Goal: Communication & Community: Share content

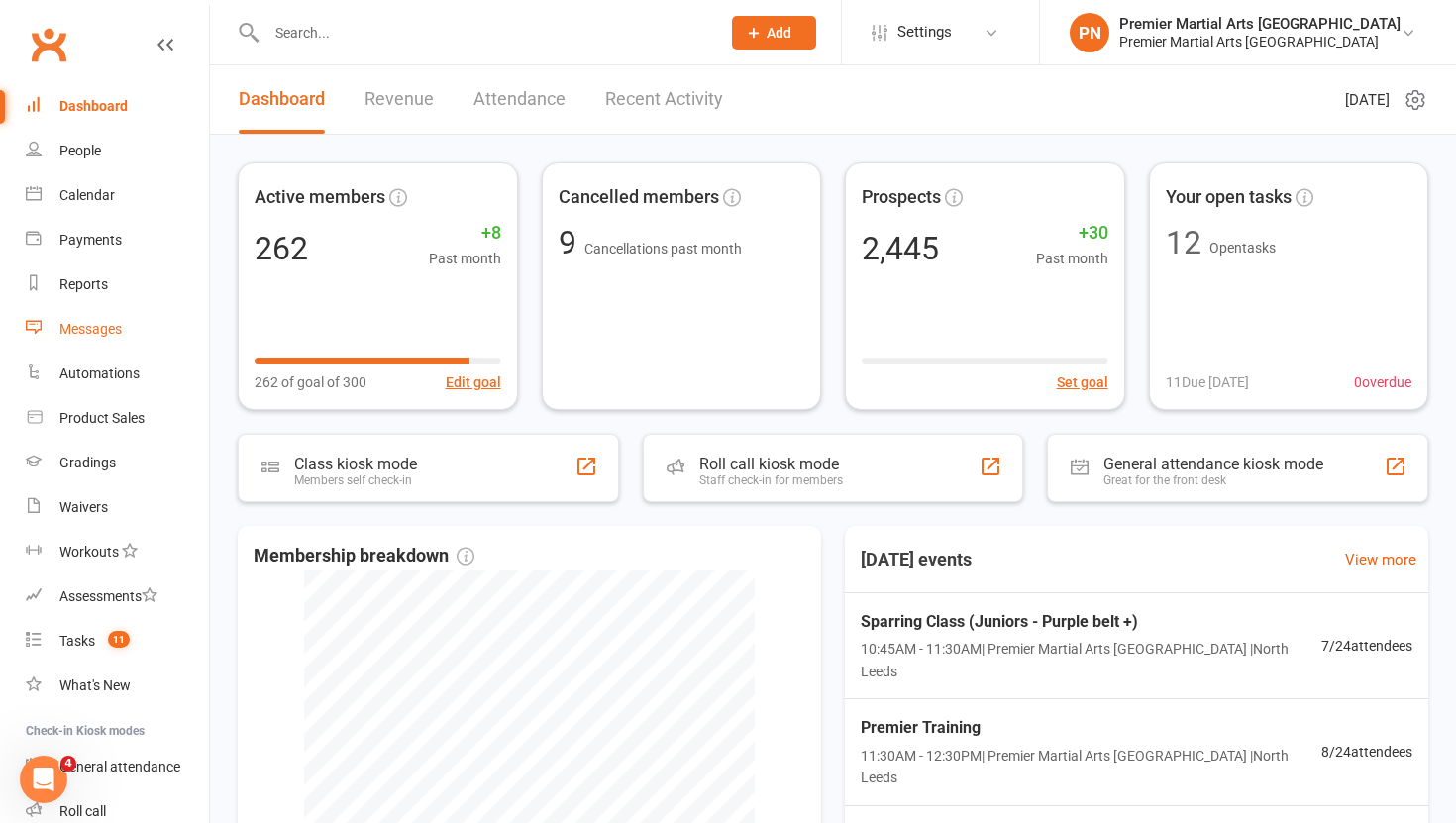
click at [85, 324] on div "Messages" at bounding box center [91, 329] width 63 height 16
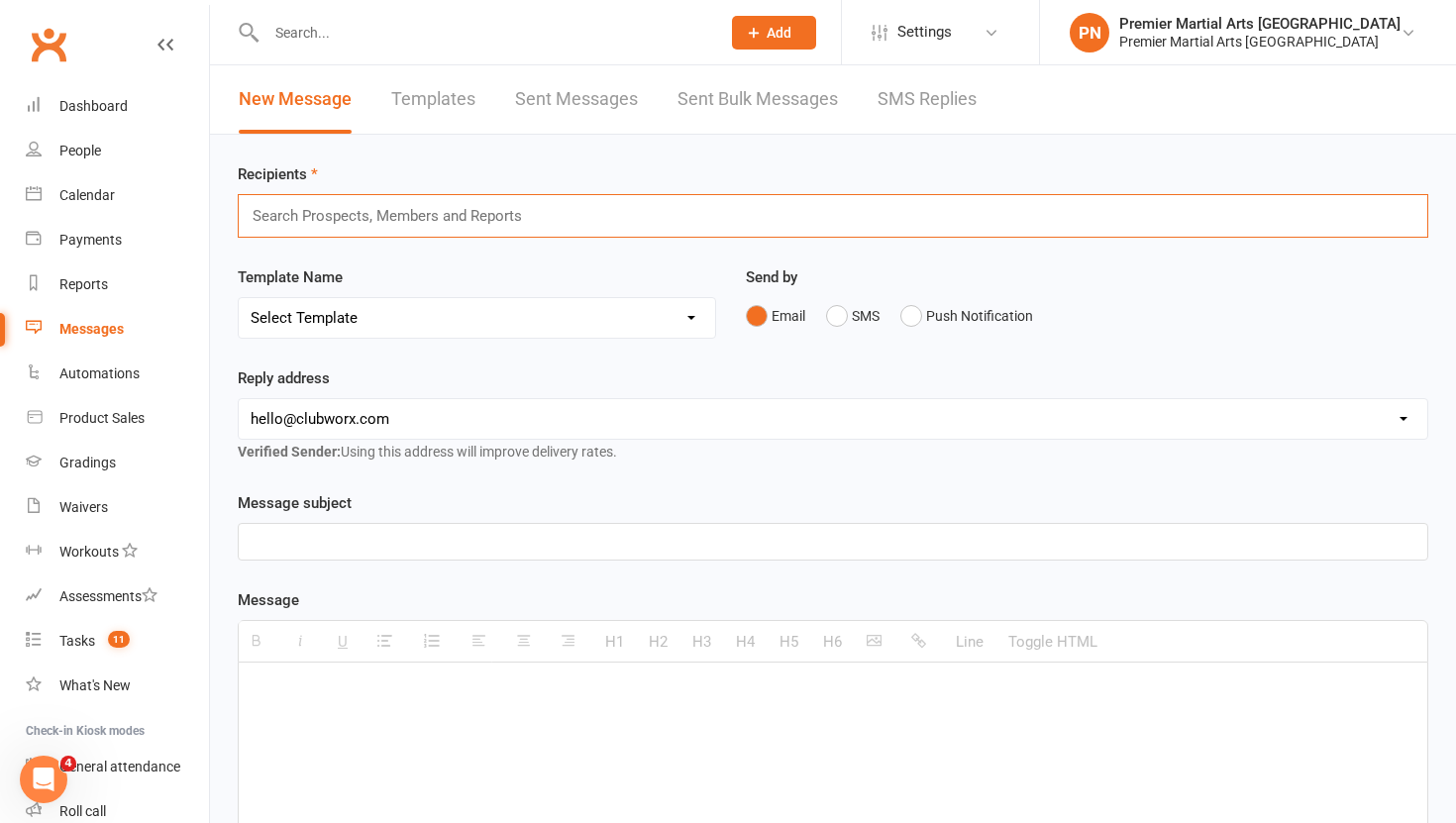
click at [307, 221] on input "text" at bounding box center [395, 215] width 290 height 26
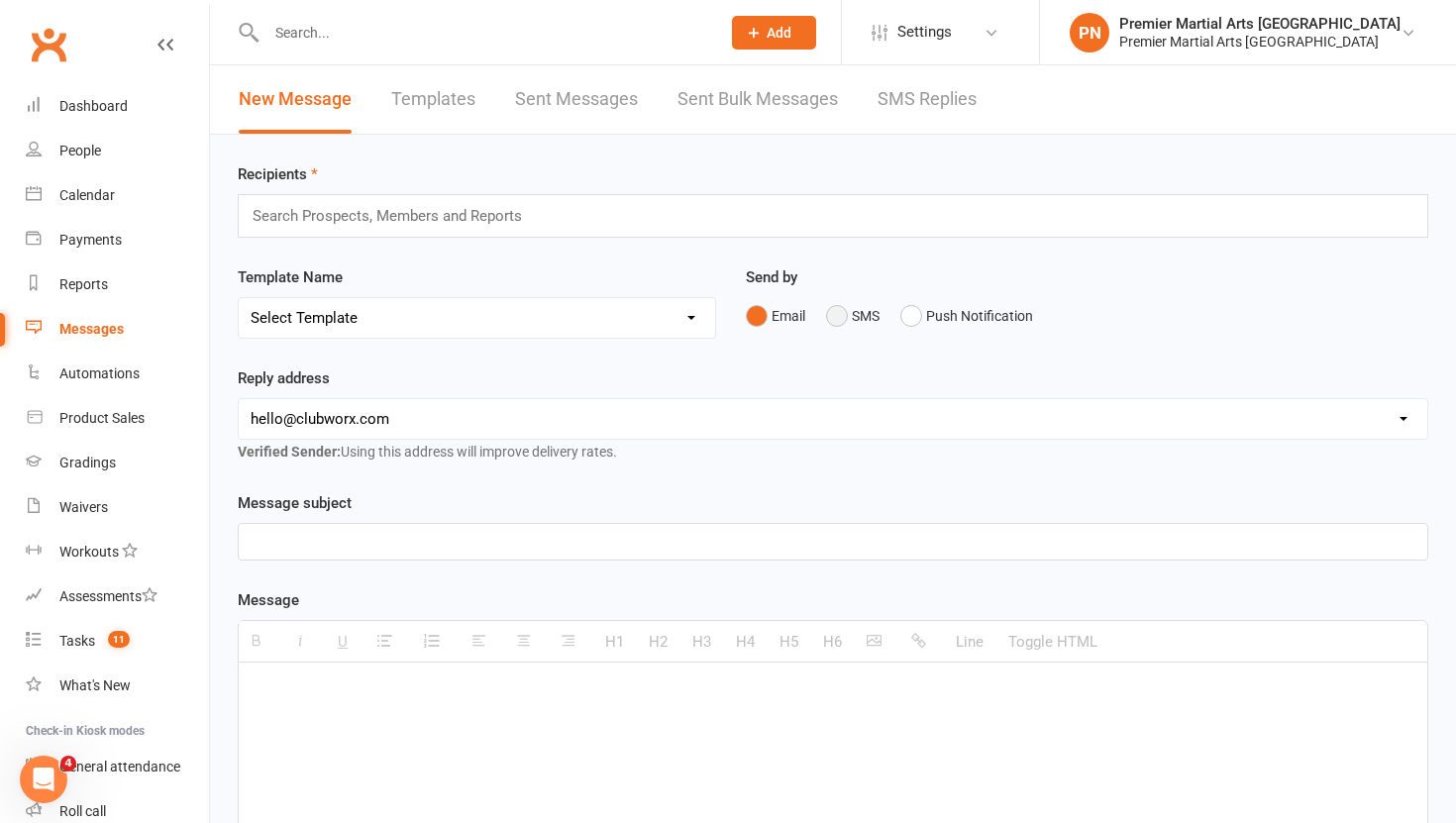
click at [829, 320] on button "SMS" at bounding box center [853, 316] width 54 height 38
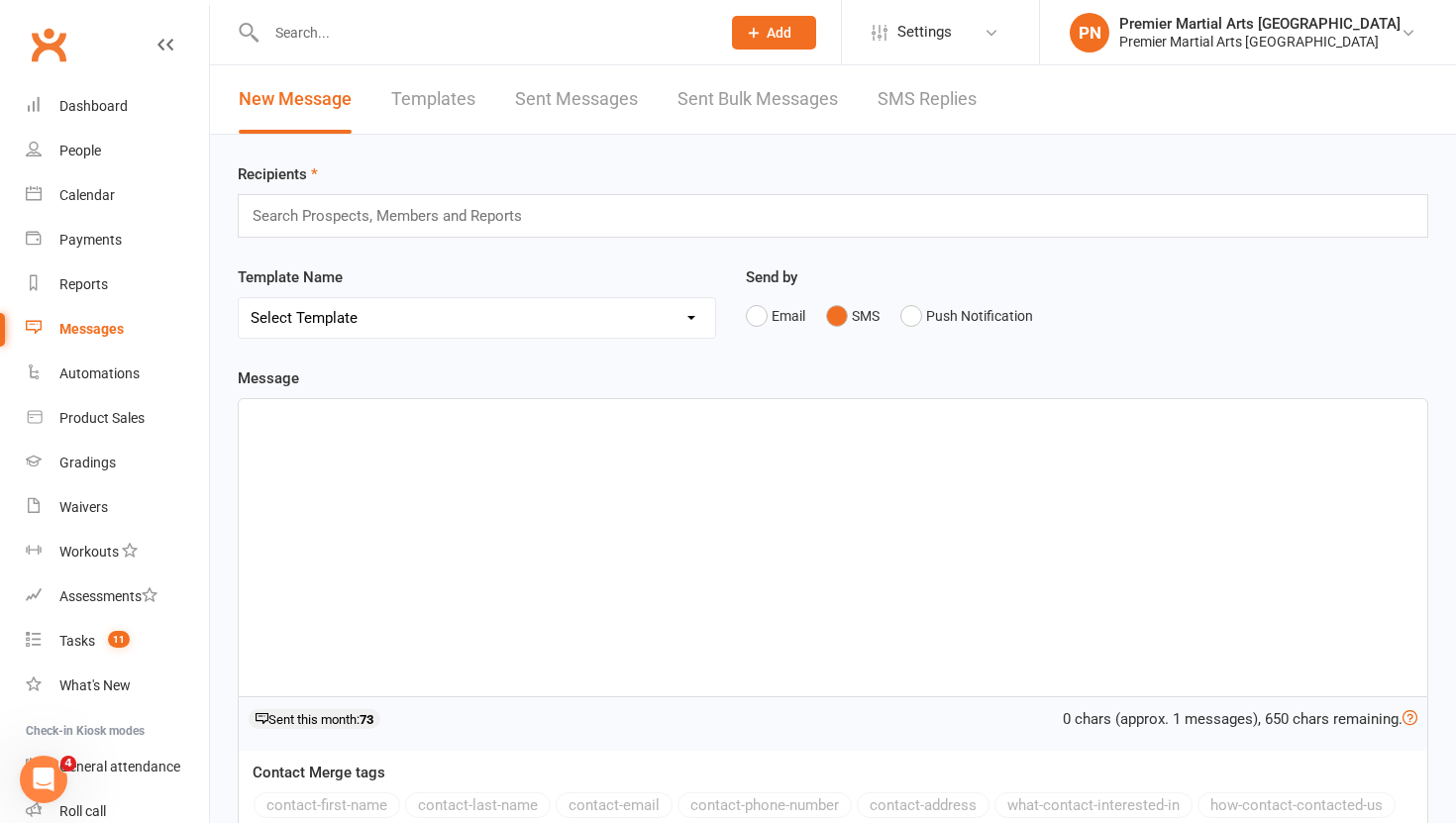
click at [574, 208] on div "Search Prospects, Members and Reports" at bounding box center [832, 216] width 1191 height 44
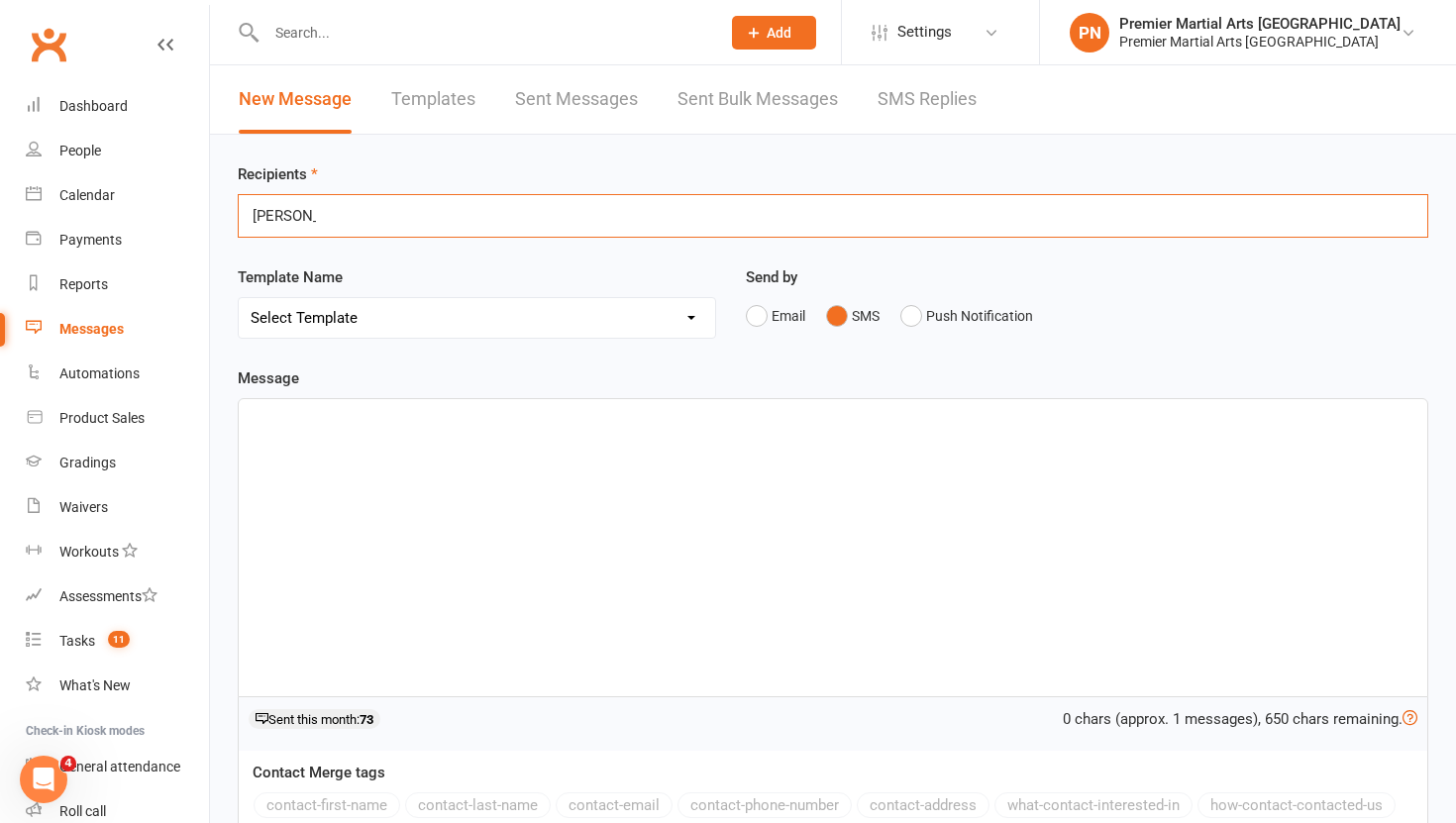
type input "kayla"
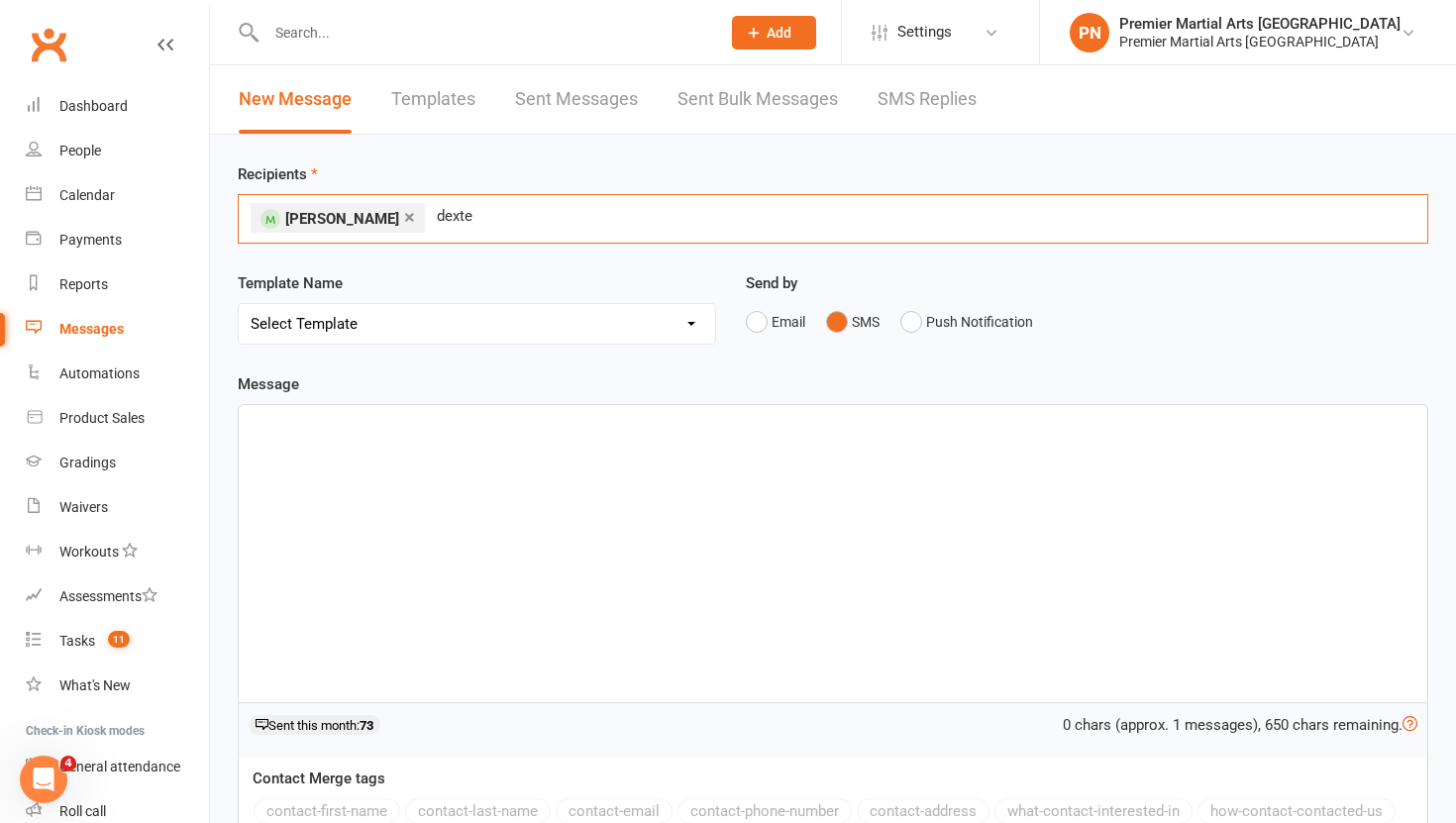
type input "dexter"
type input "gordon"
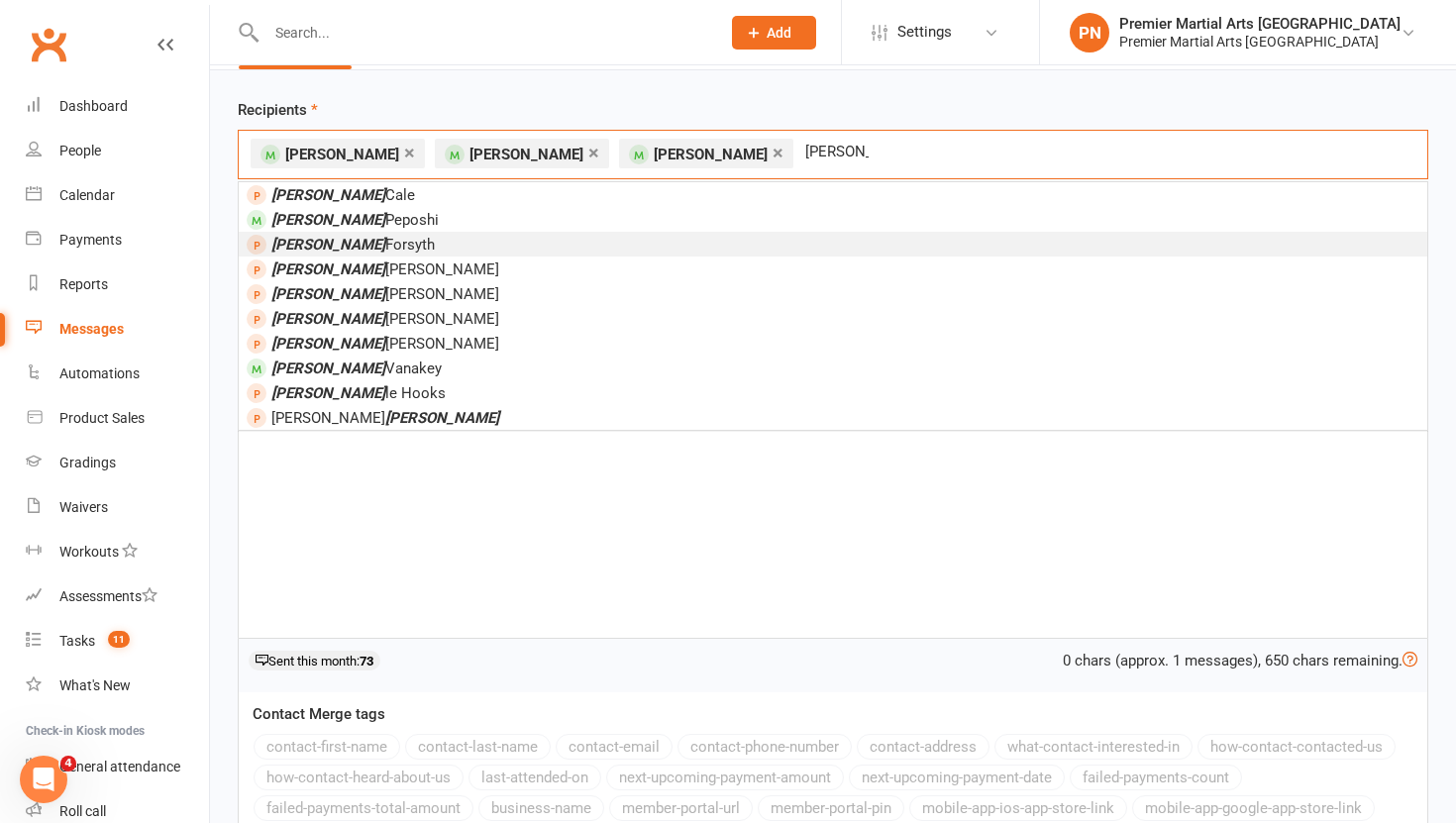
scroll to position [64, 0]
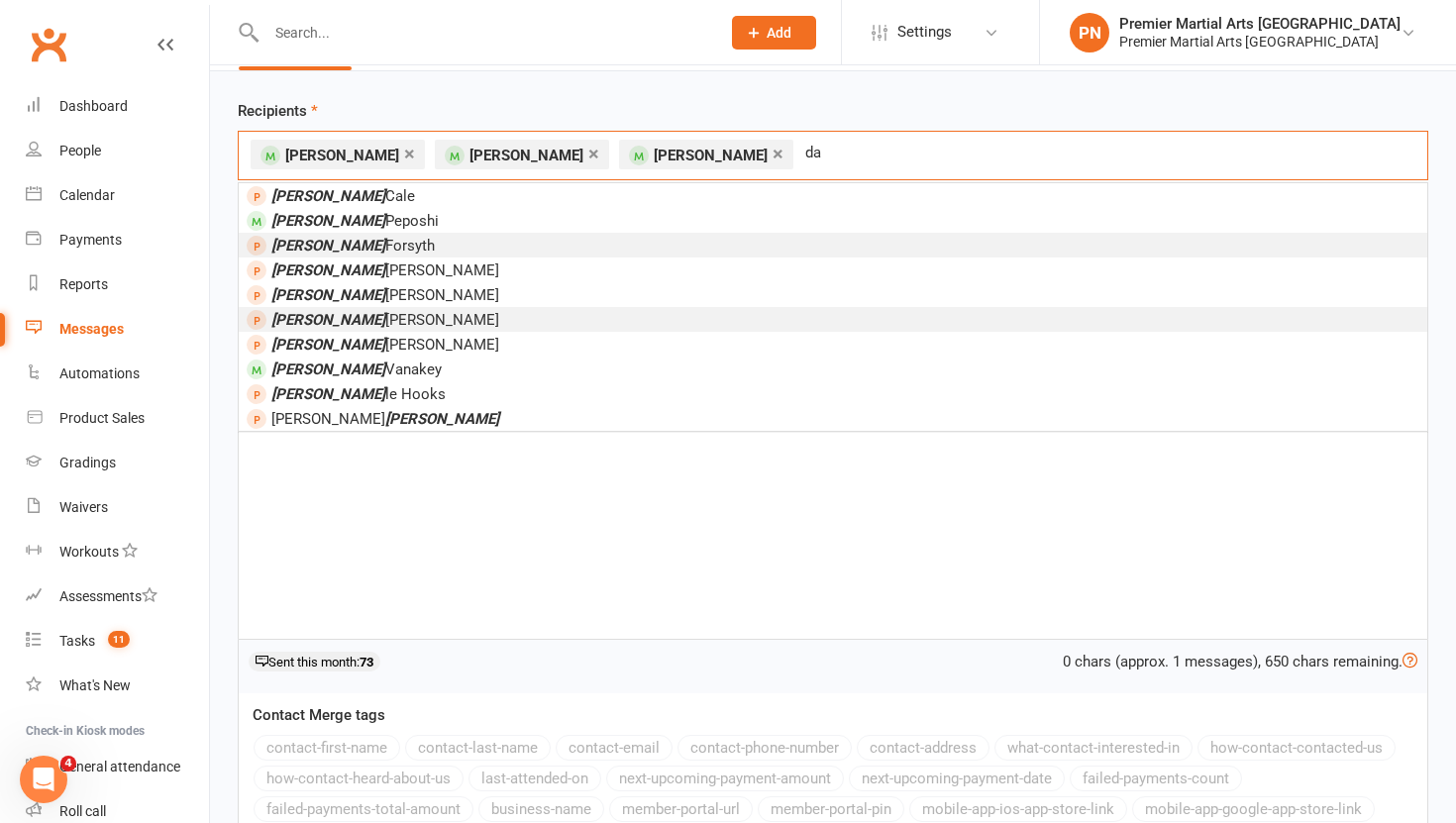
type input "d"
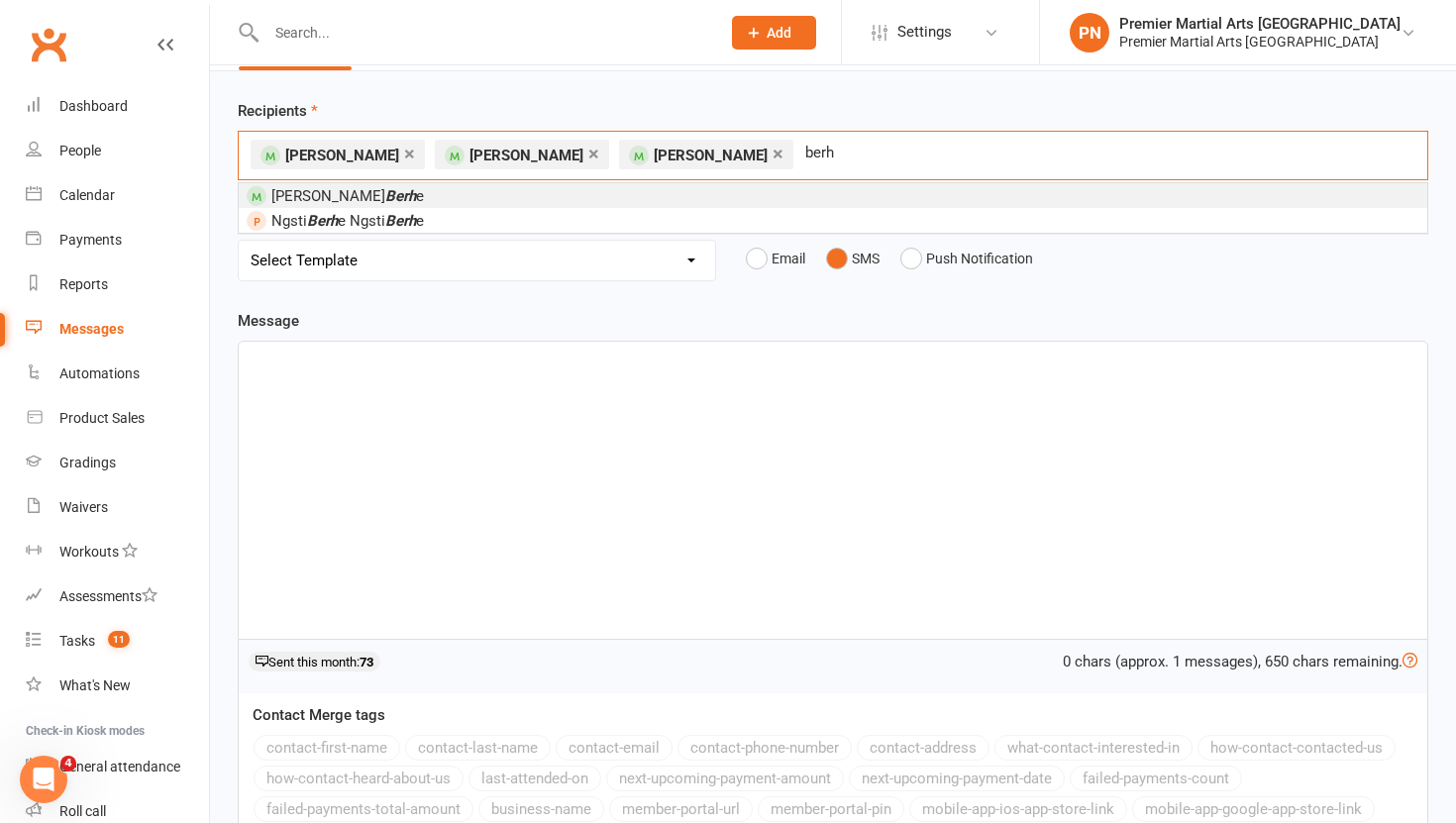
type input "berh"
click at [489, 198] on li "Danial Berh e" at bounding box center [832, 196] width 1189 height 25
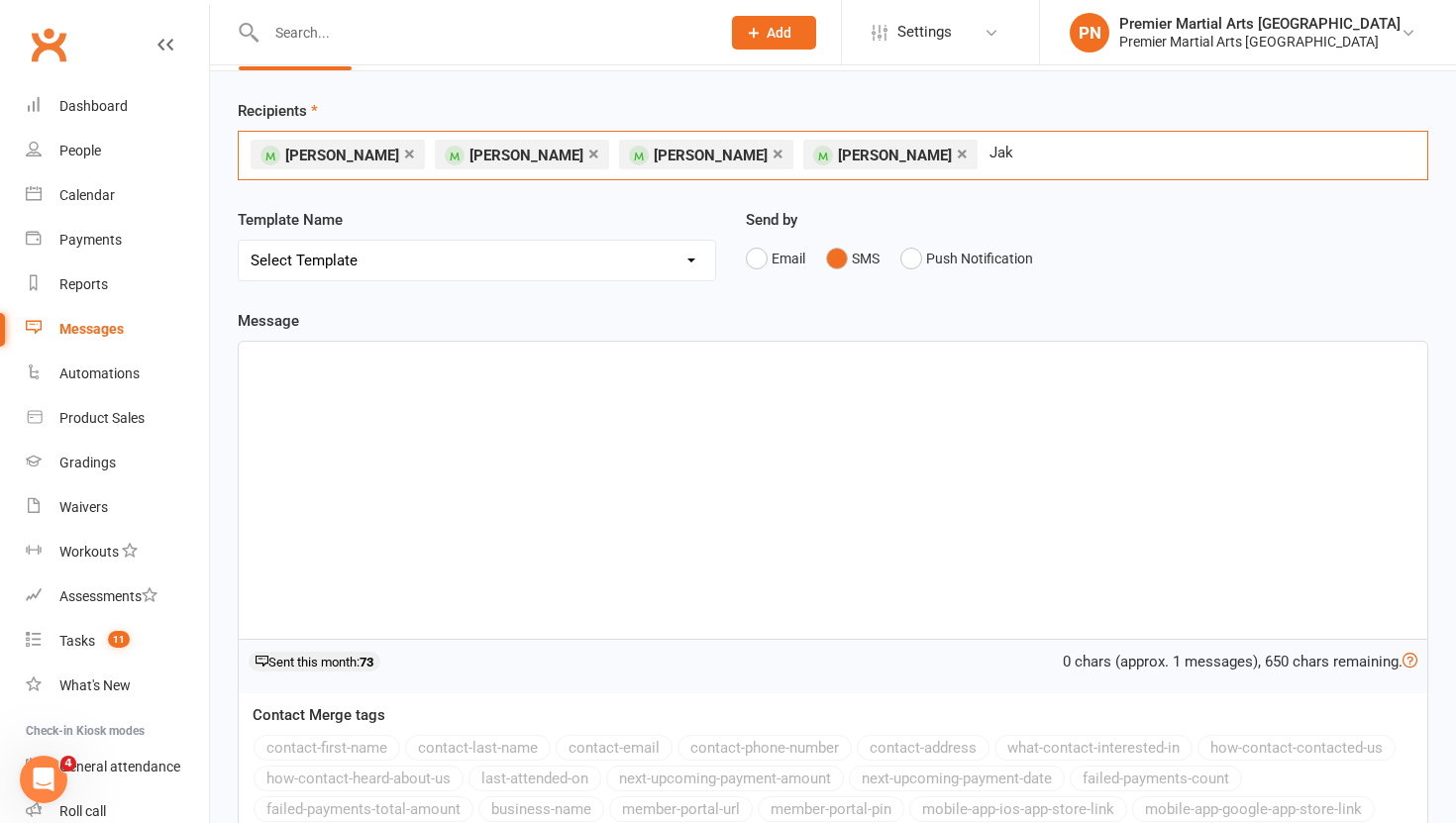
type input "Jake"
type input "scott"
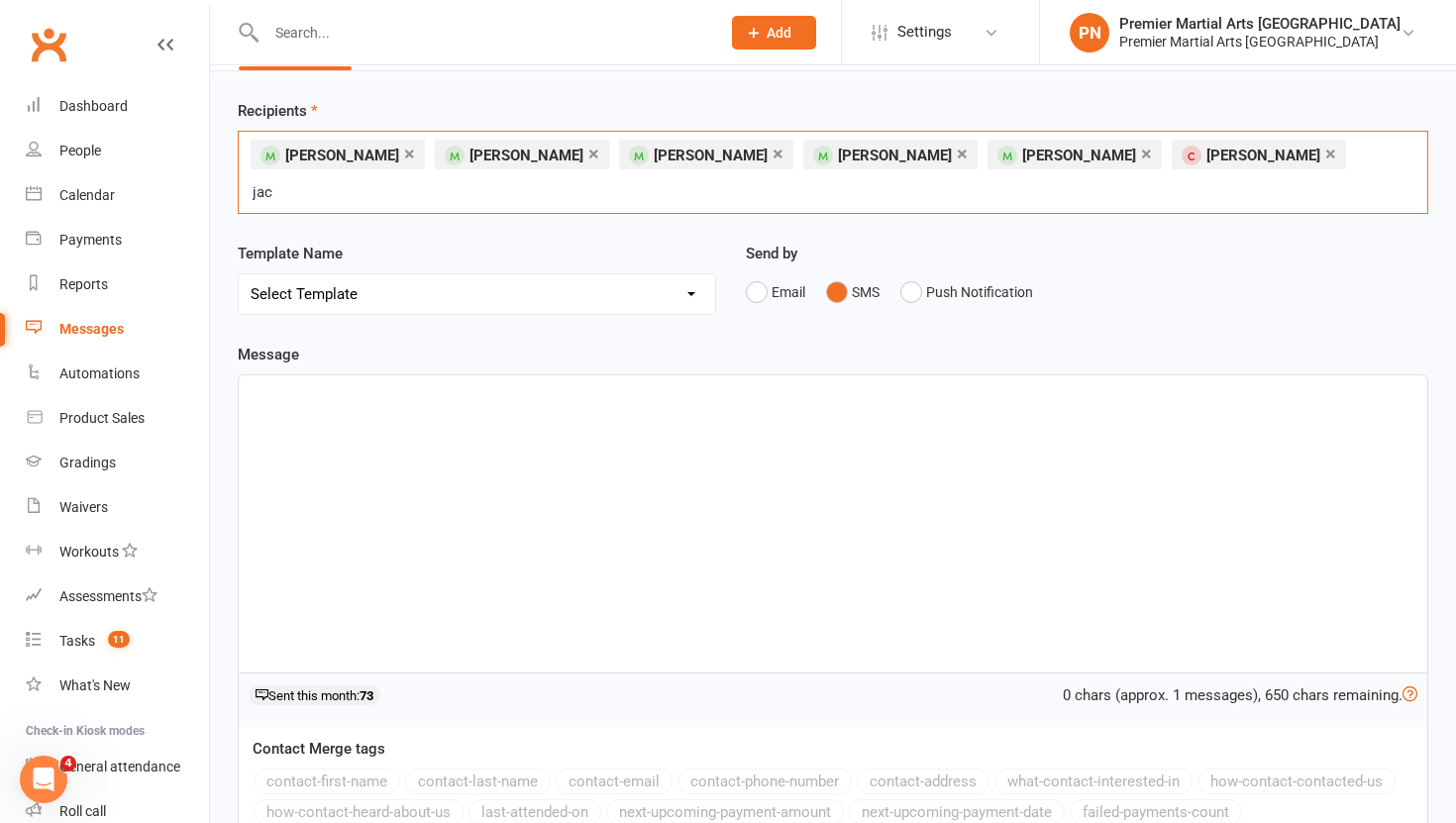
type input "jack"
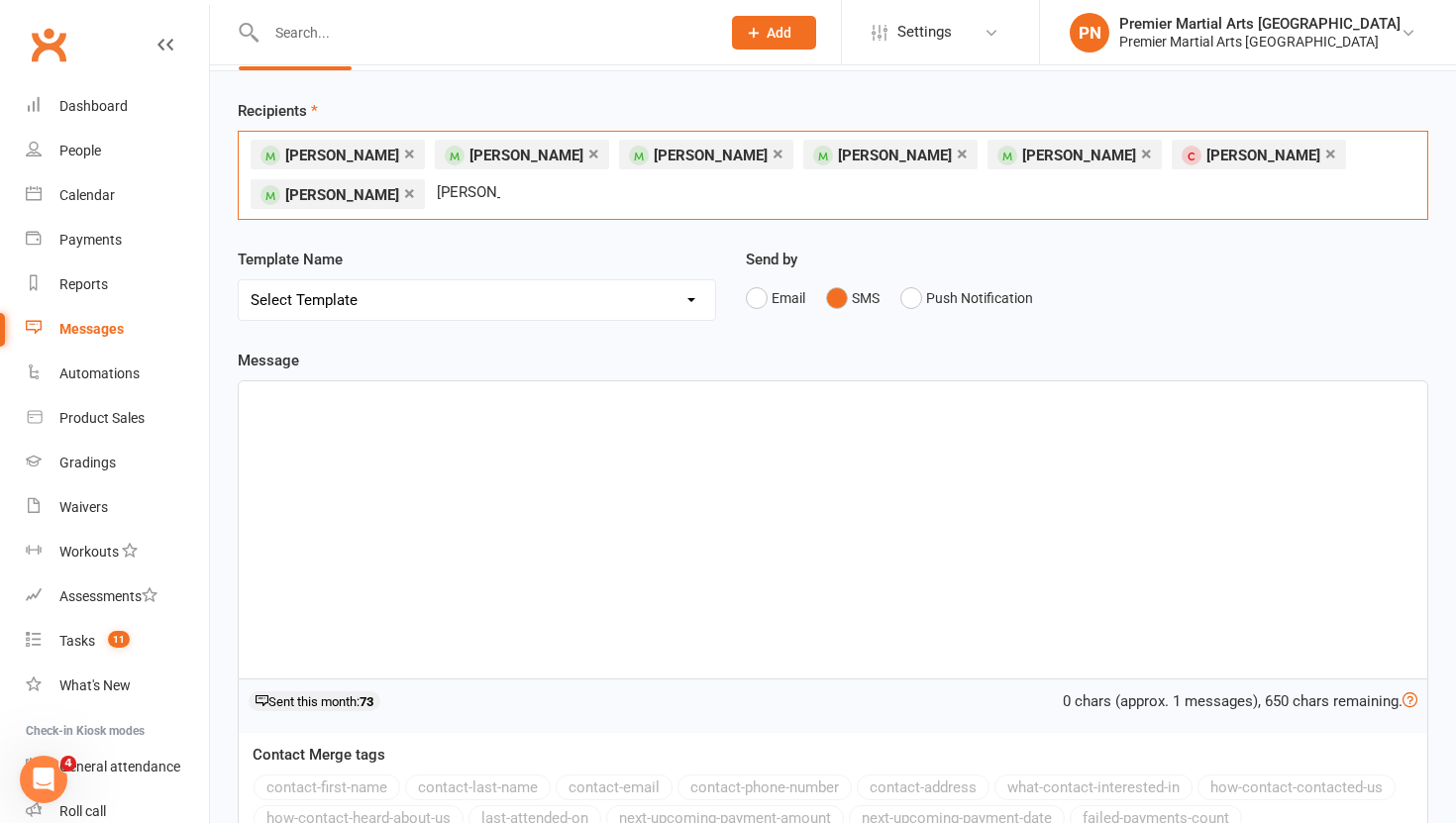
type input "oliv"
type input "jai"
type input "sophie"
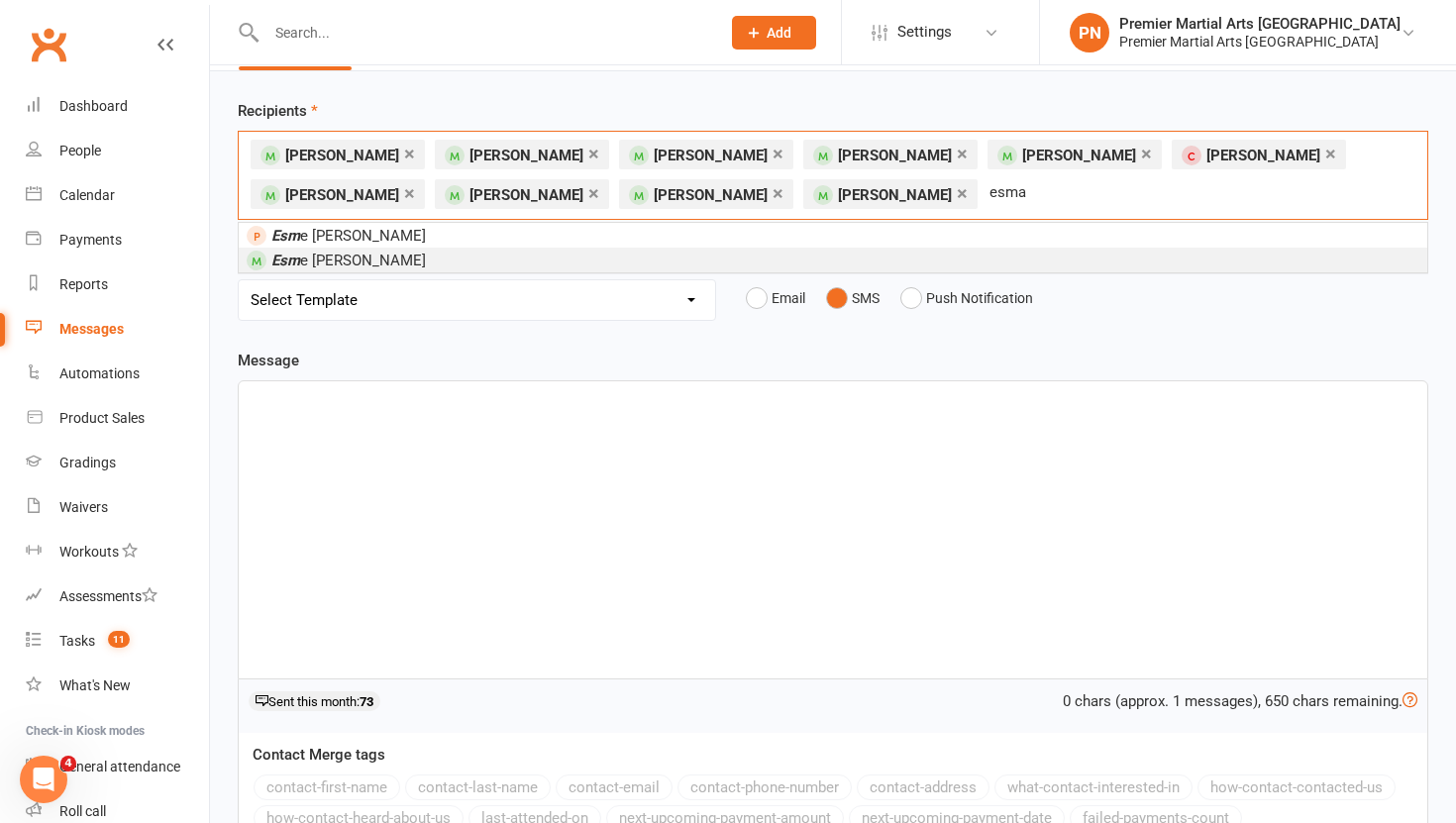
type input "esmae"
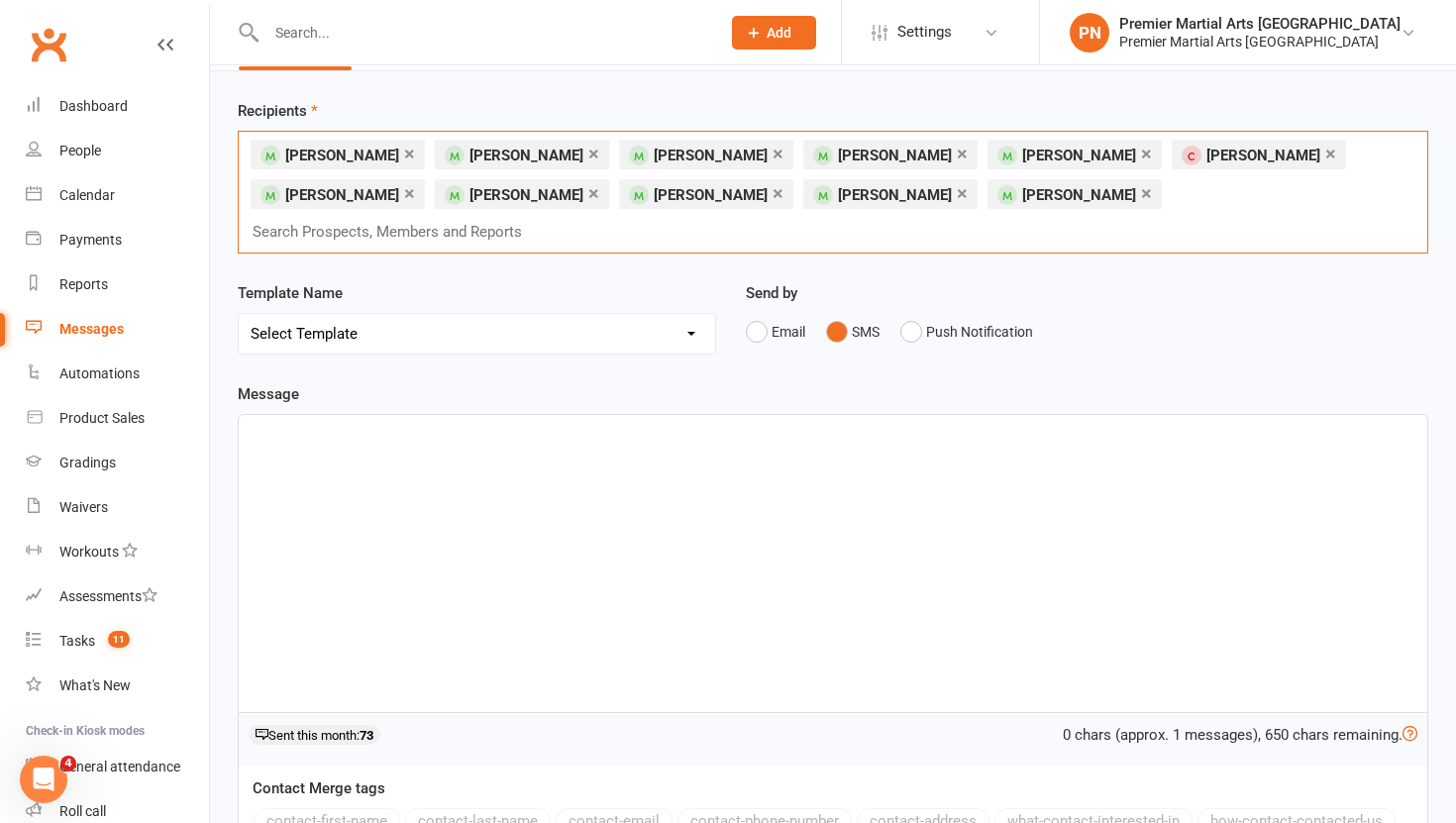
click at [700, 423] on div at bounding box center [832, 564] width 1189 height 297
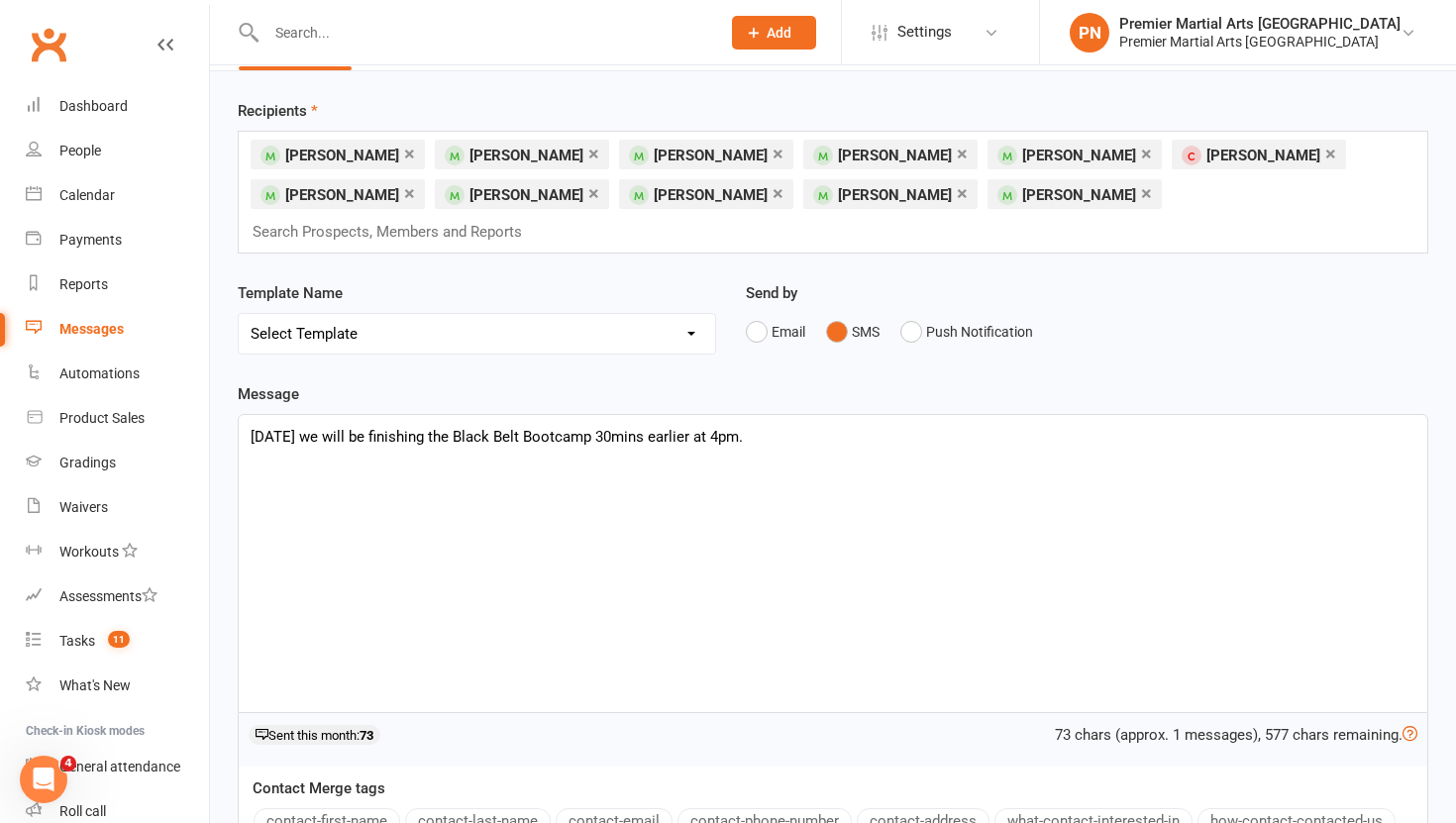
click at [250, 425] on p "Today we will be finishing the Black Belt Bootcamp 30mins earlier at 4pm." at bounding box center [832, 437] width 1165 height 24
drag, startPoint x: 267, startPoint y: 406, endPoint x: 244, endPoint y: 400, distance: 23.8
click at [244, 415] on div "Hi Bootcampers Today we will be finishing the Black Belt Bootcamp 30mins earlie…" at bounding box center [832, 564] width 1189 height 297
click at [338, 425] on p "Morning Bootcampers Today we will be finishing the Black Belt Bootcamp 30mins e…" at bounding box center [832, 437] width 1165 height 24
click at [412, 425] on p "Morning Boot-campers Today we will be finishing the Black Belt Bootcamp 30mins …" at bounding box center [832, 437] width 1165 height 24
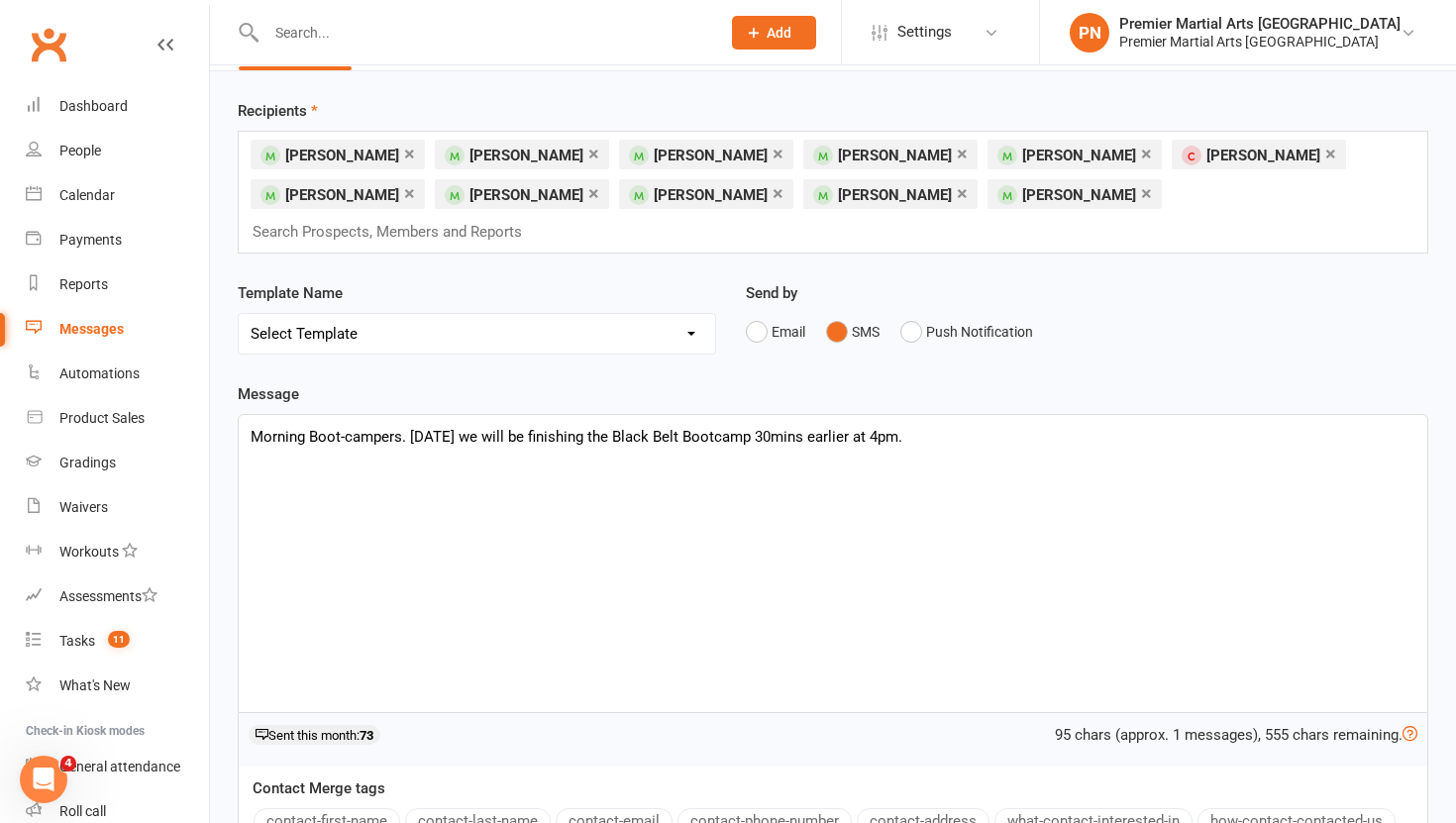
click at [902, 425] on p "Morning Boot-campers. Today we will be finishing the Black Belt Bootcamp 30mins…" at bounding box center [832, 437] width 1165 height 24
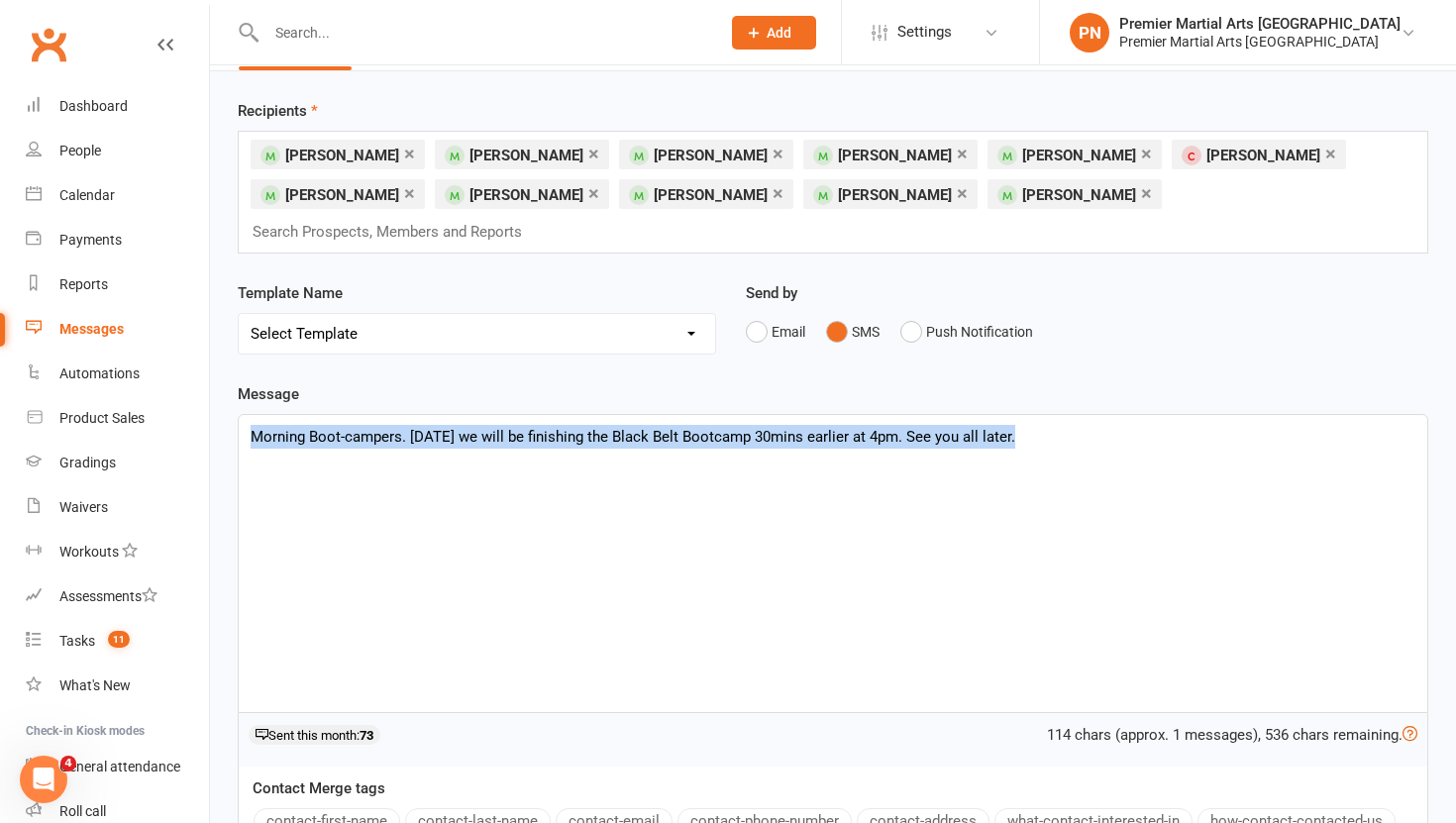
drag, startPoint x: 1011, startPoint y: 405, endPoint x: 255, endPoint y: 405, distance: 756.0
click at [255, 425] on p "Morning Boot-campers. Today we will be finishing the Black Belt Bootcamp 30mins…" at bounding box center [832, 437] width 1165 height 24
copy p "Morning Boot-campers. Today we will be finishing the Black Belt Bootcamp 30mins…"
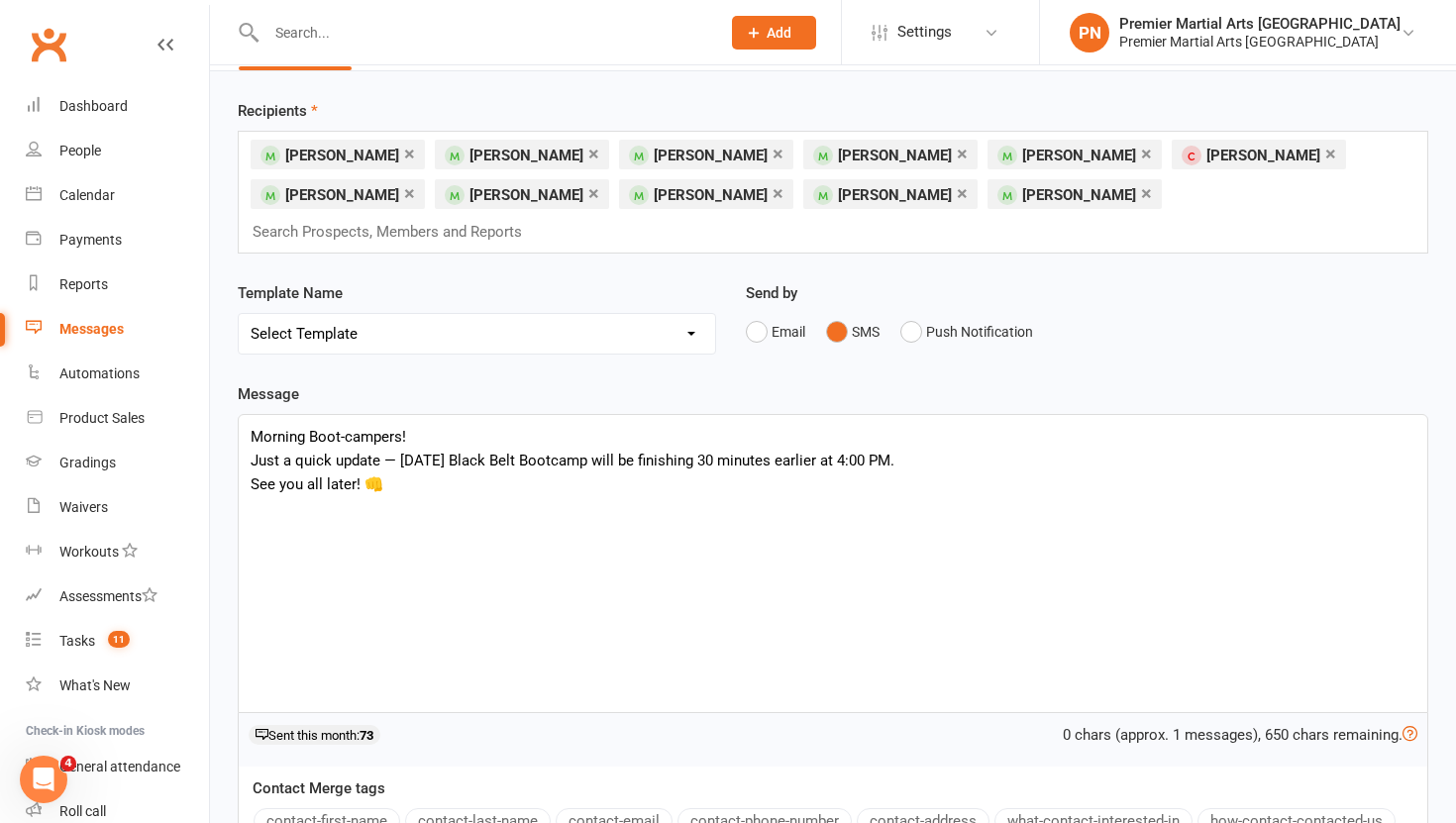
click at [252, 449] on p "Just a quick update — [DATE] Black Belt Bootcamp will be finishing 30 minutes e…" at bounding box center [832, 461] width 1165 height 24
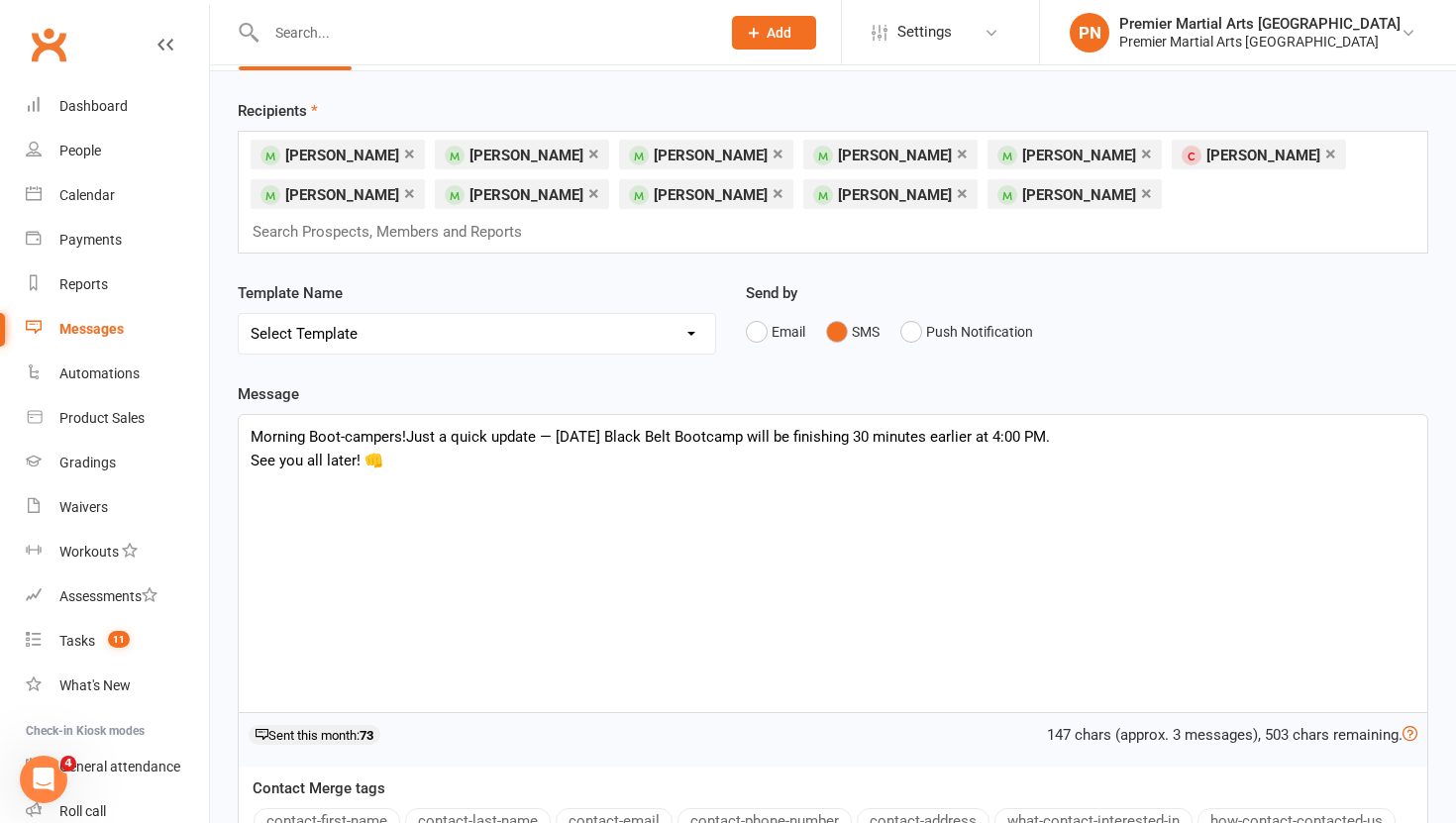
click at [557, 428] on span "Just a quick update — [DATE] Black Belt Bootcamp will be finishing 30 minutes e…" at bounding box center [728, 437] width 644 height 18
click at [541, 218] on input "text" at bounding box center [395, 231] width 290 height 26
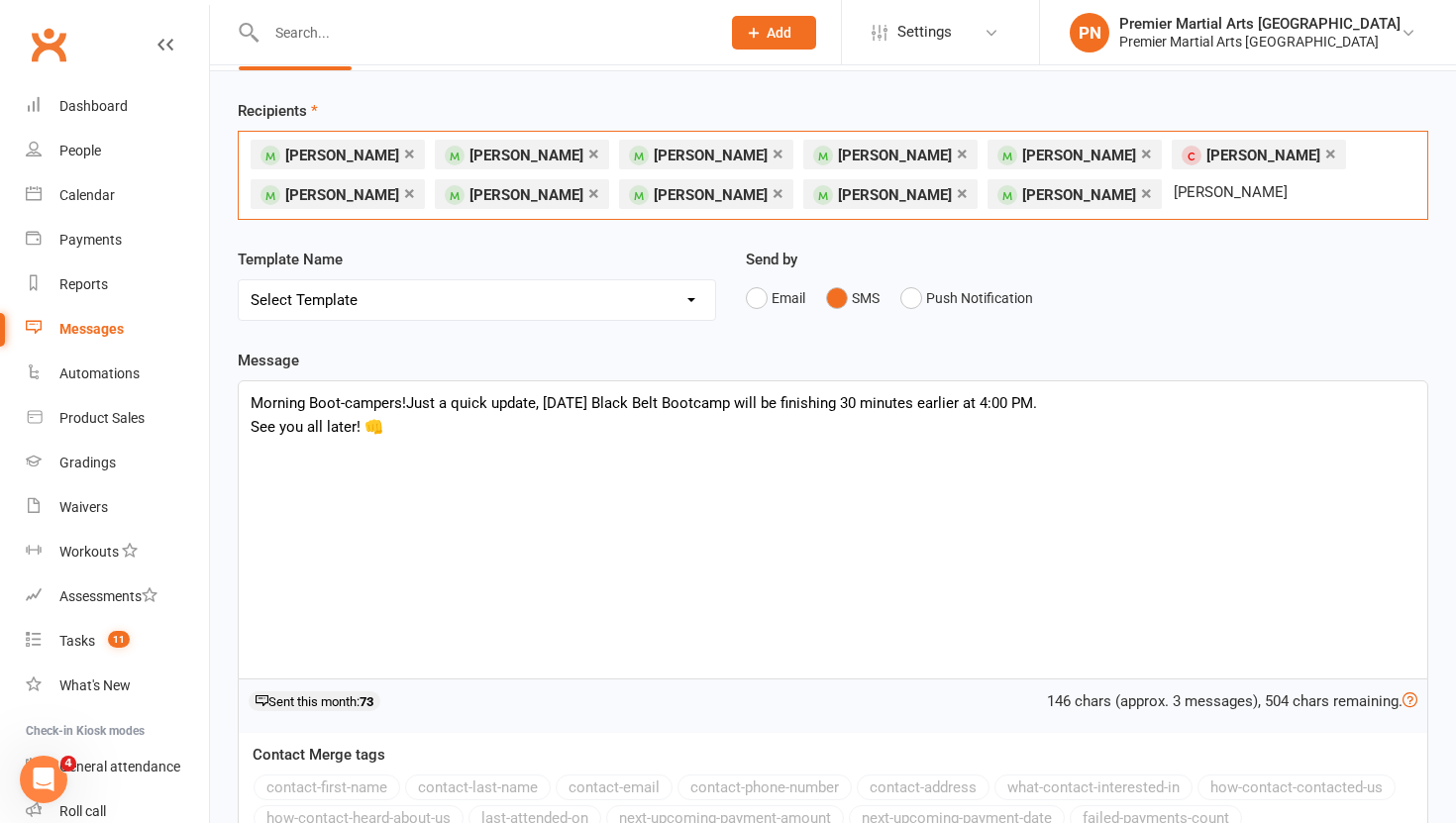
click at [1089, 194] on div "× Kayla Byrne × Dexter Willis × Gordon Inglis × Danial Berhe × Jake Baldwinson …" at bounding box center [832, 175] width 1191 height 89
type input "h"
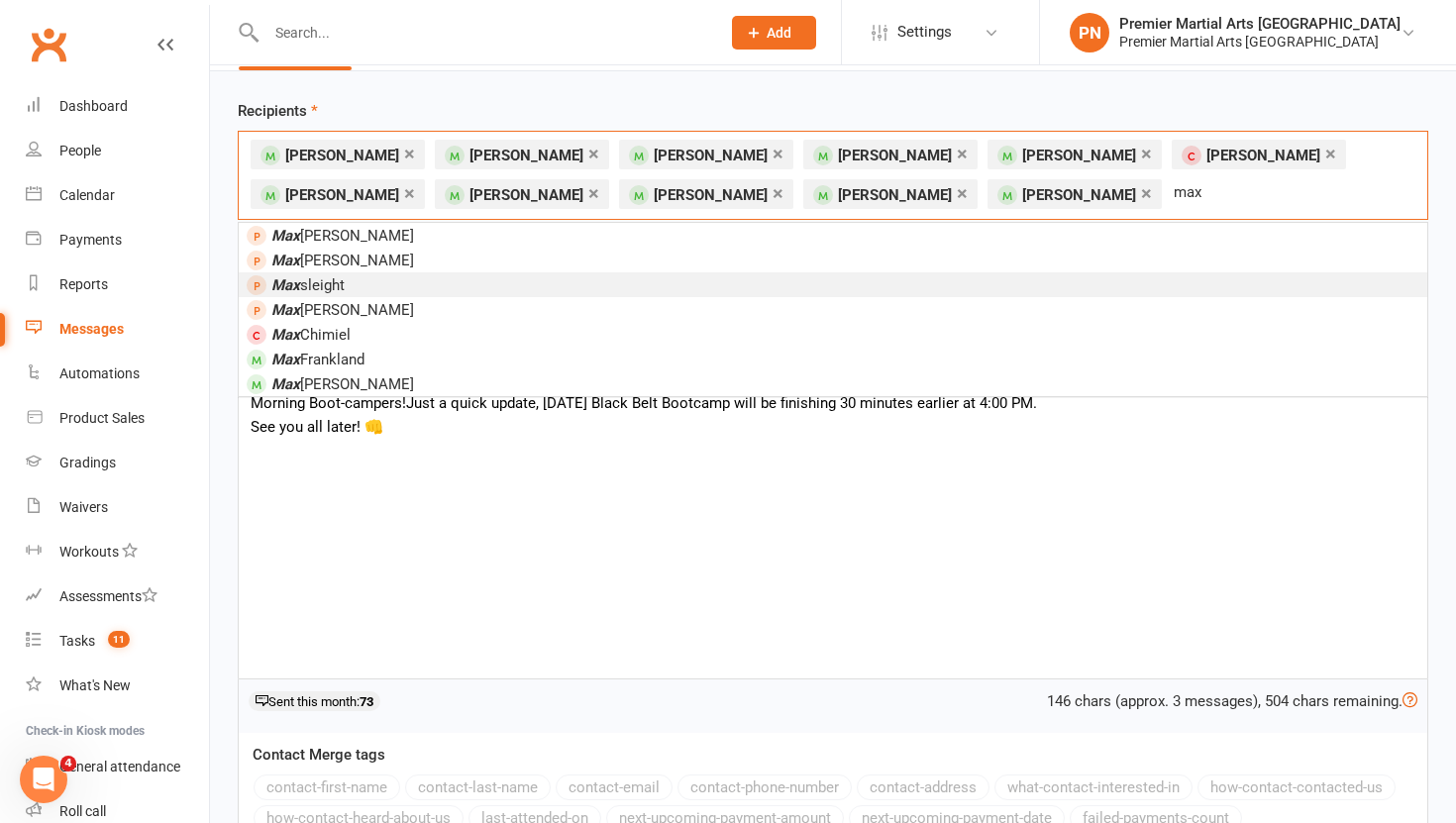
scroll to position [104, 0]
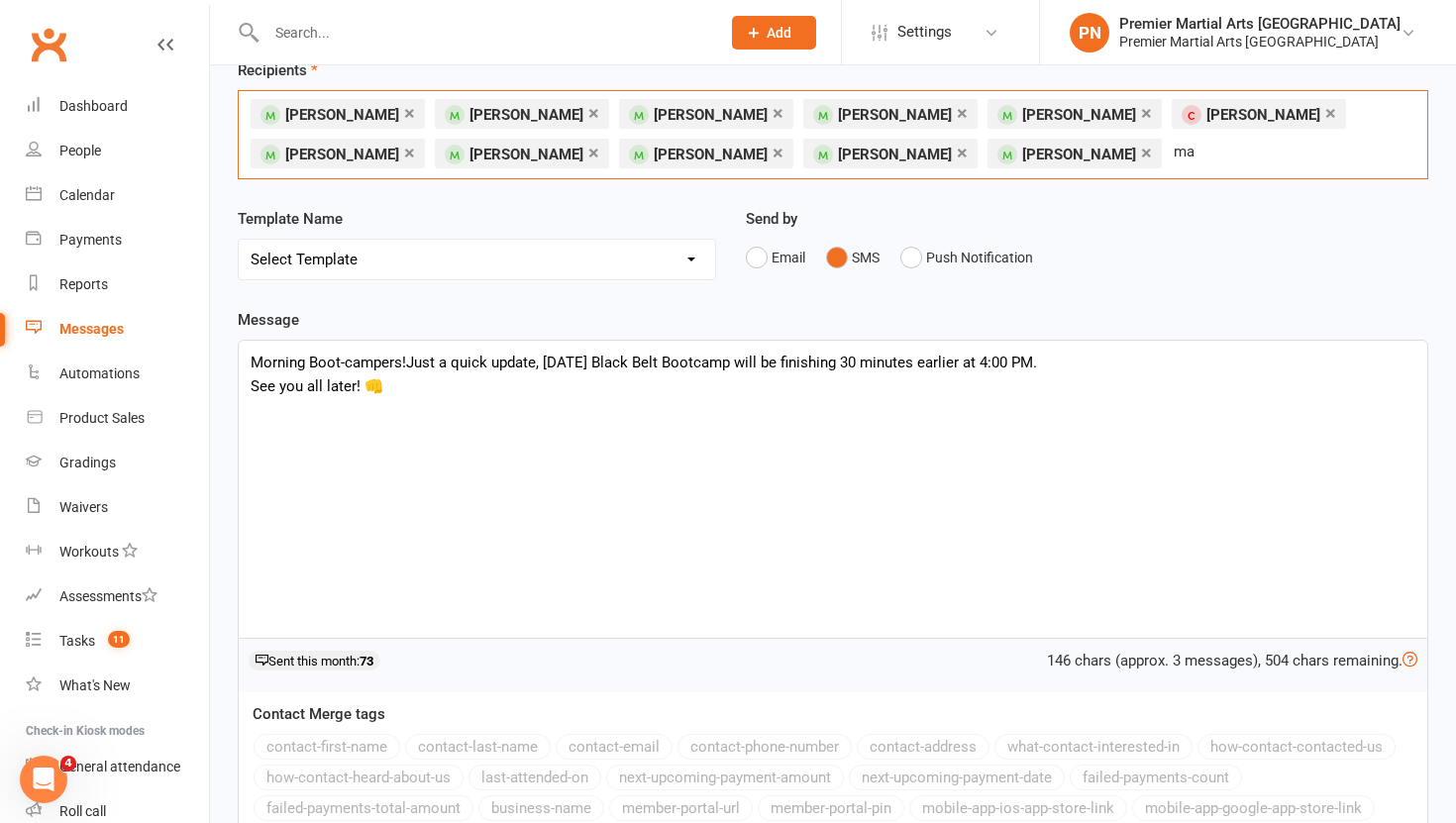
type input "m"
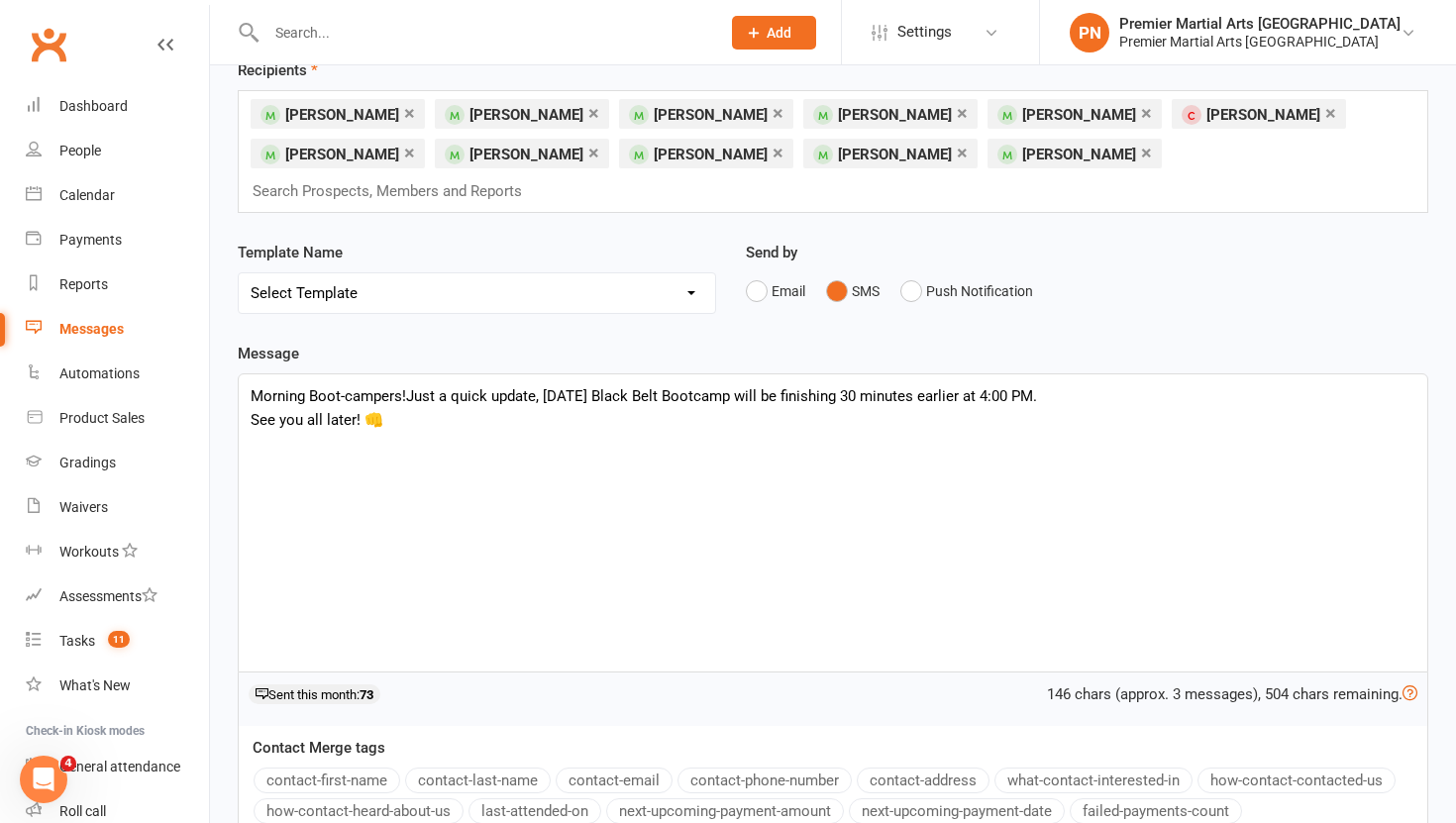
click at [814, 520] on div "Morning Boot-campers! Just a quick update, today’s Black Belt Bootcamp will be …" at bounding box center [832, 523] width 1189 height 297
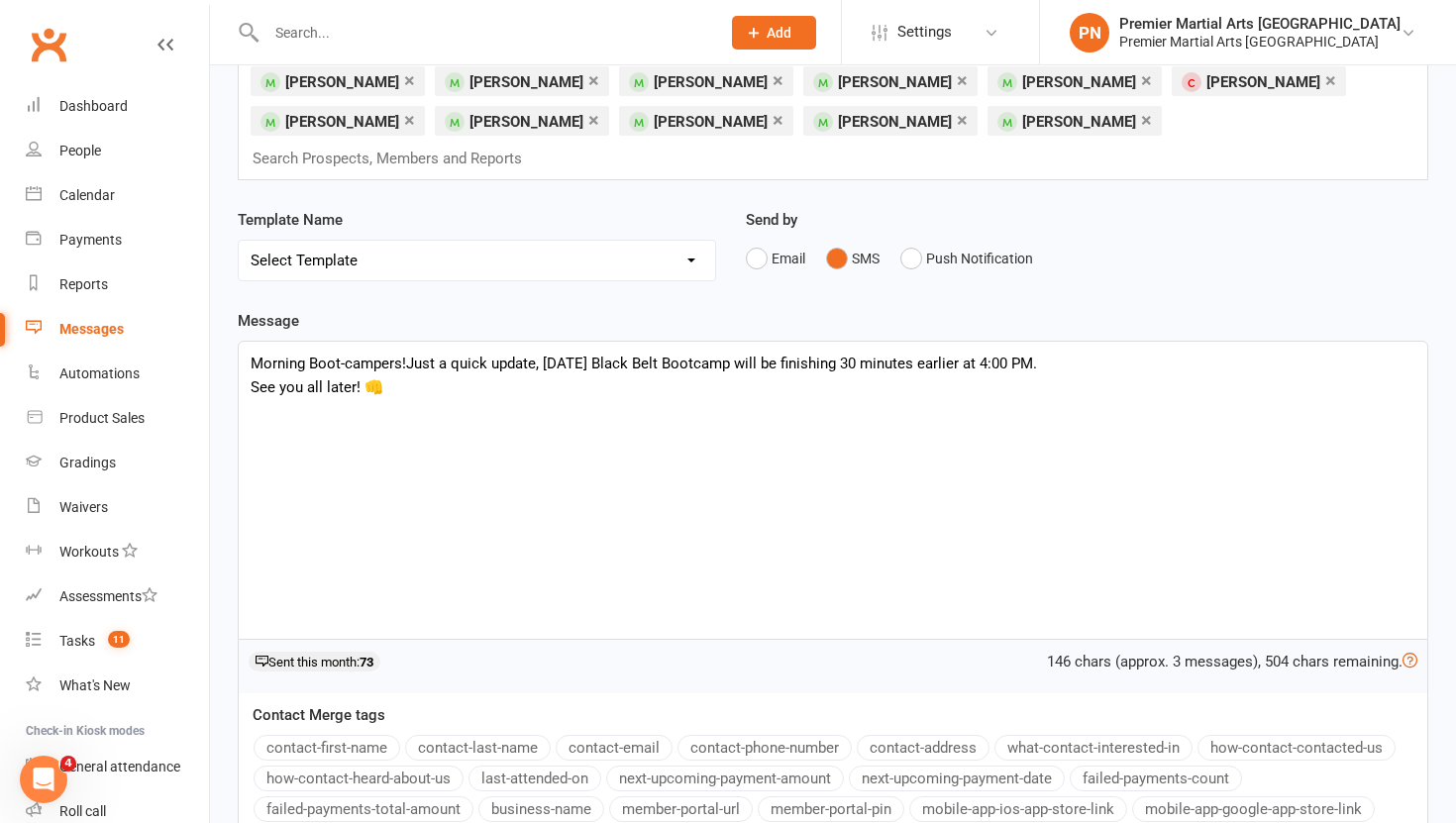
scroll to position [300, 0]
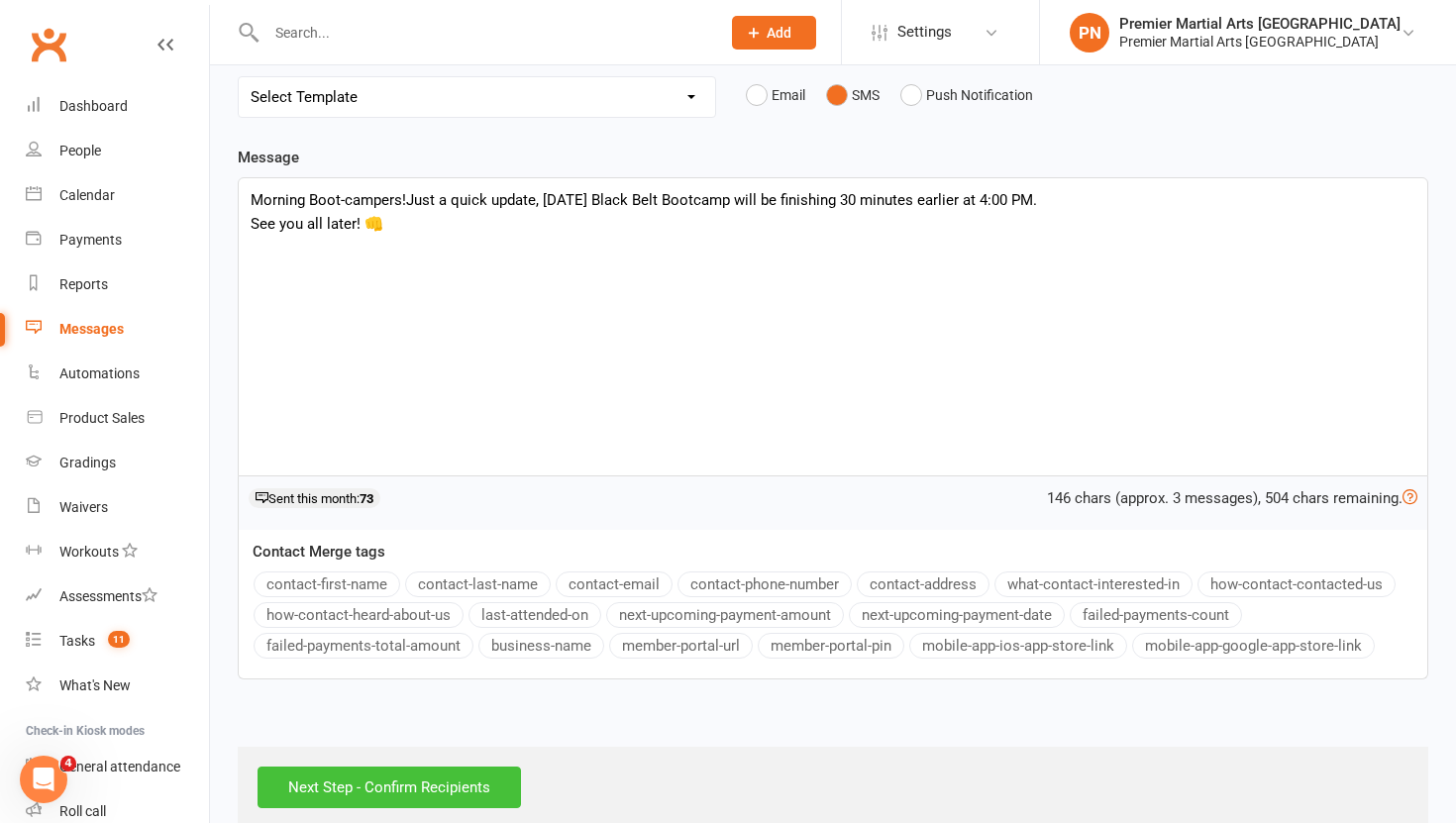
click at [407, 766] on input "Next Step - Confirm Recipients" at bounding box center [389, 787] width 263 height 42
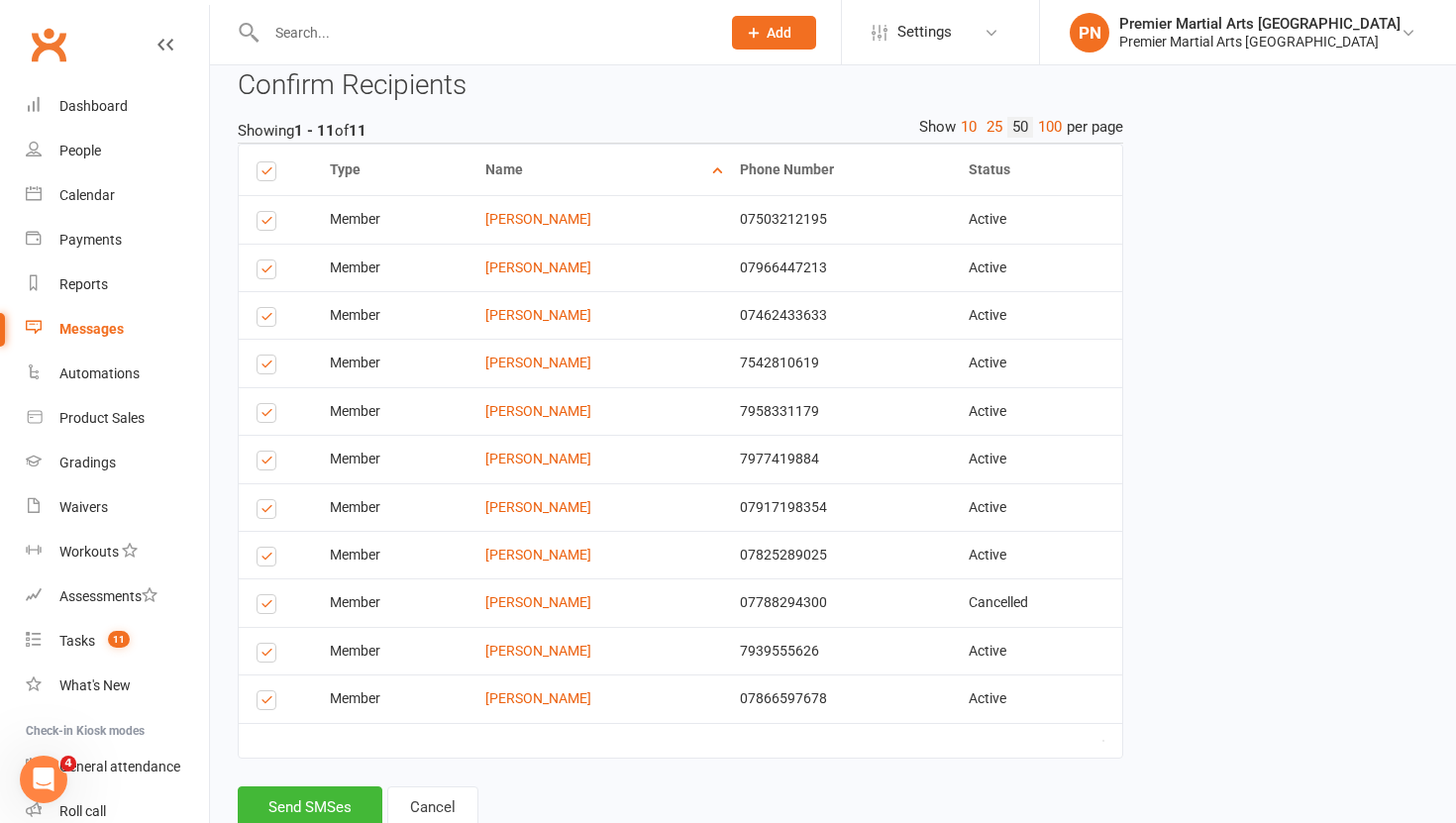
scroll to position [400, 0]
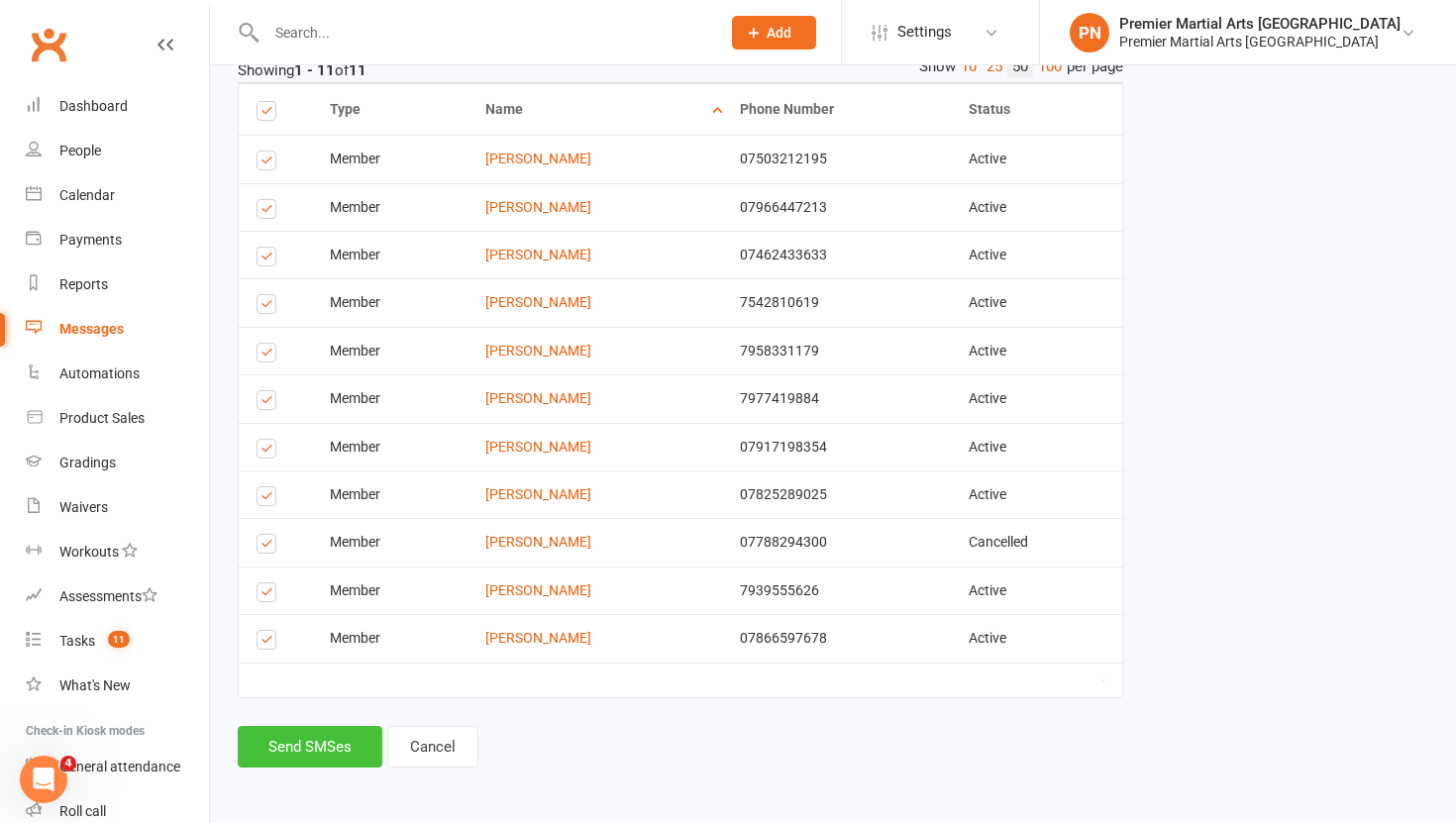
click at [308, 738] on button "Send SMSes" at bounding box center [309, 746] width 145 height 42
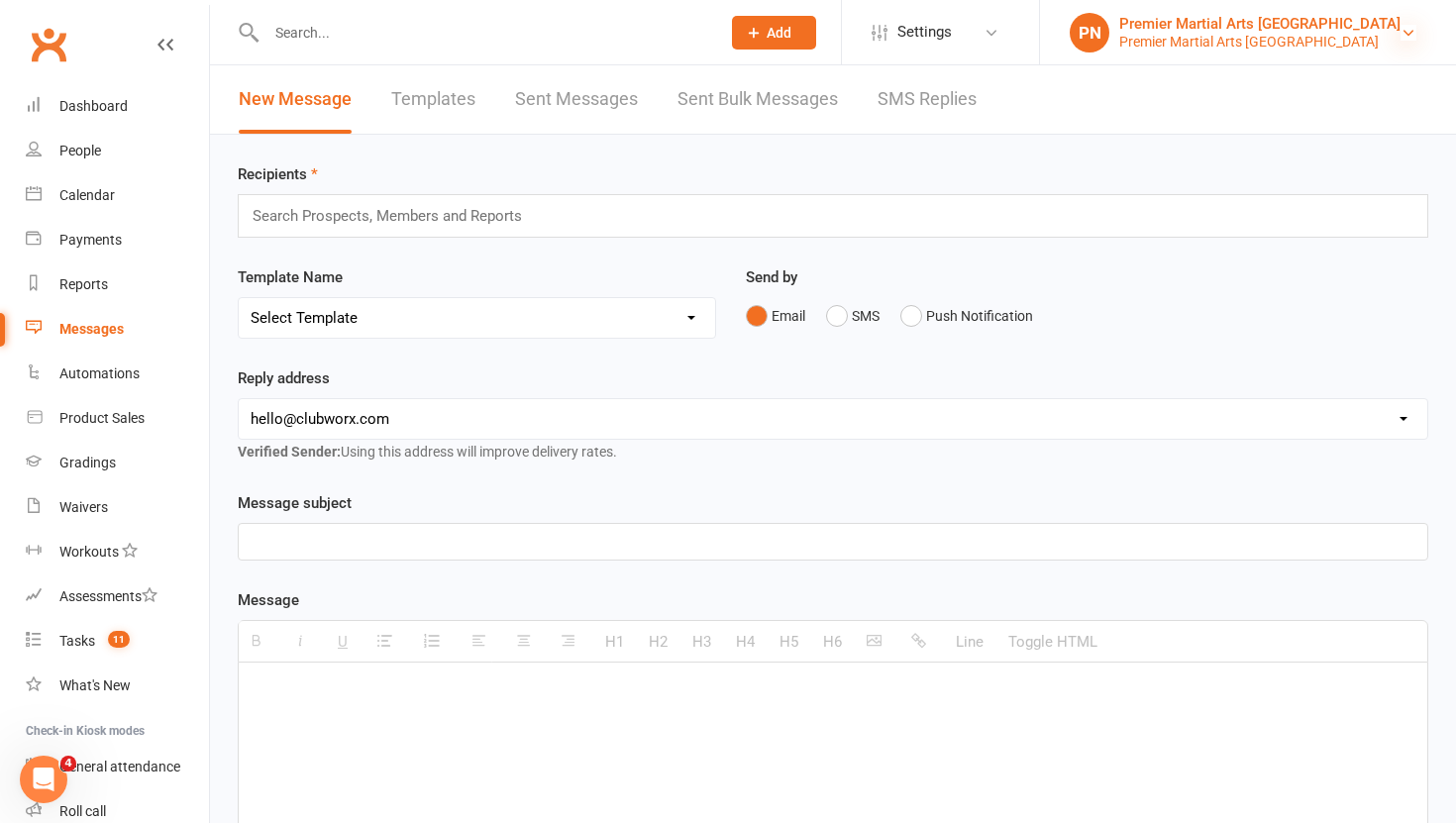
click at [1401, 27] on icon at bounding box center [1408, 33] width 16 height 16
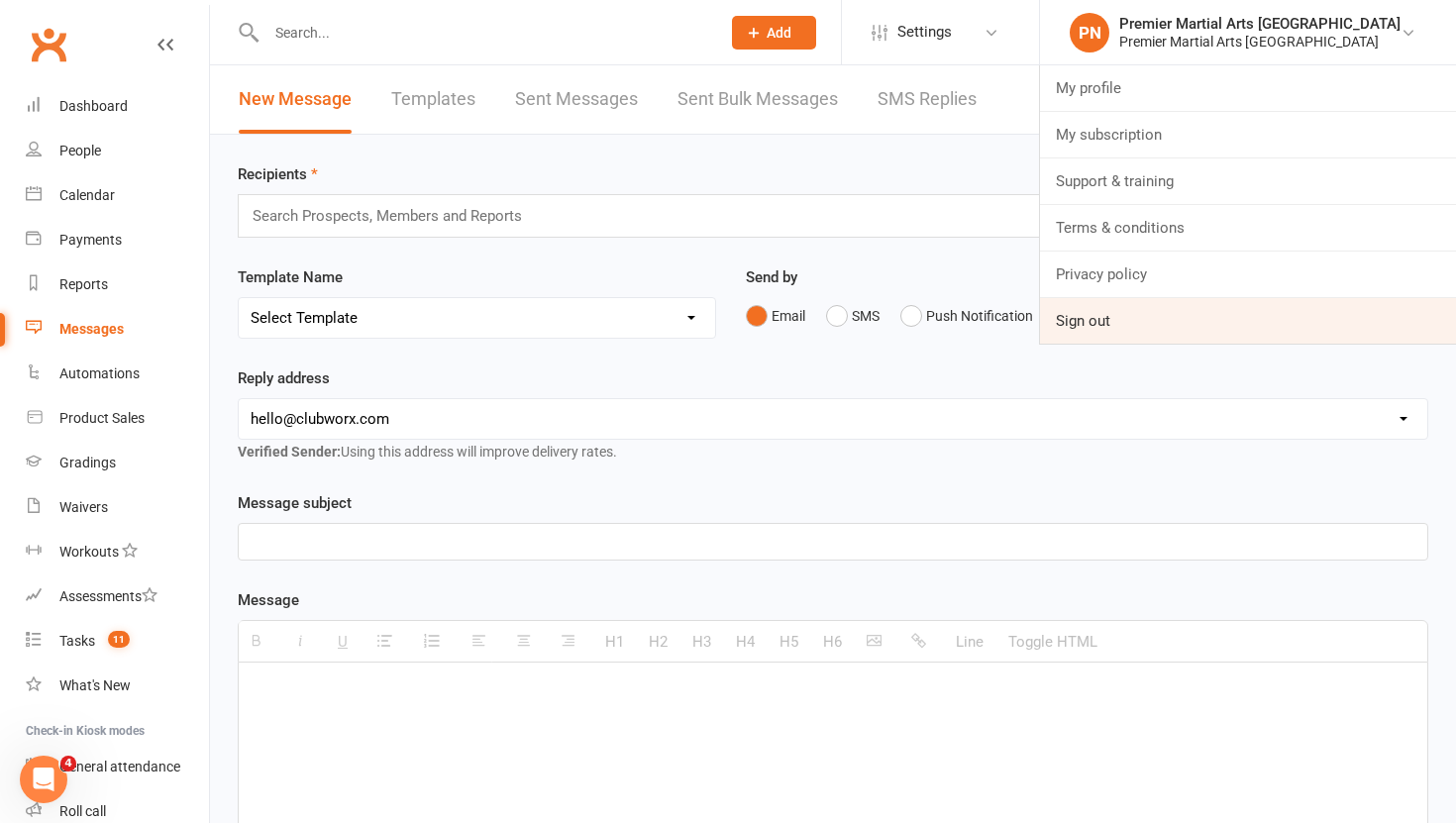
click at [1165, 331] on link "Sign out" at bounding box center [1247, 321] width 416 height 46
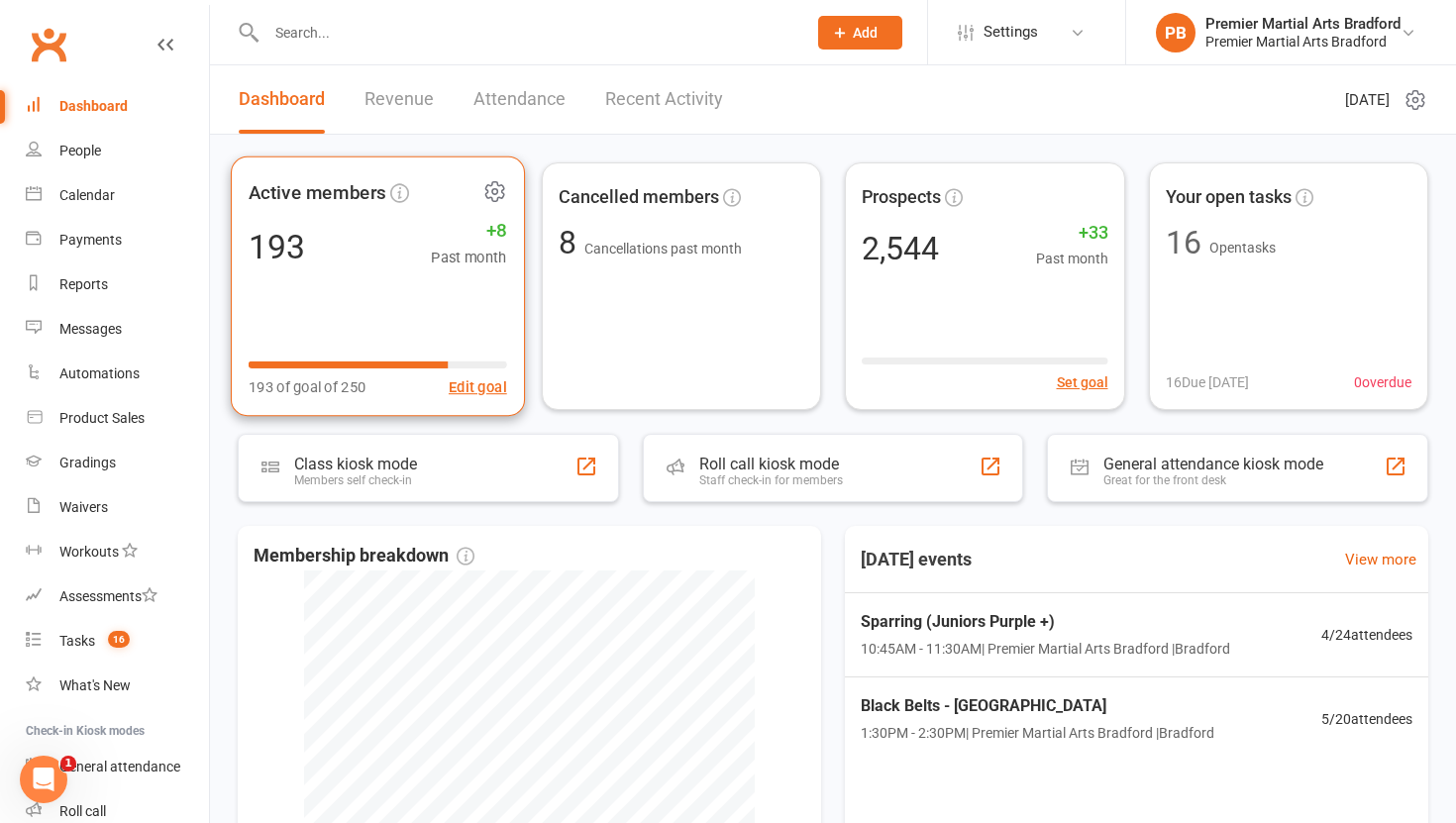
click at [502, 196] on icon at bounding box center [494, 192] width 18 height 19
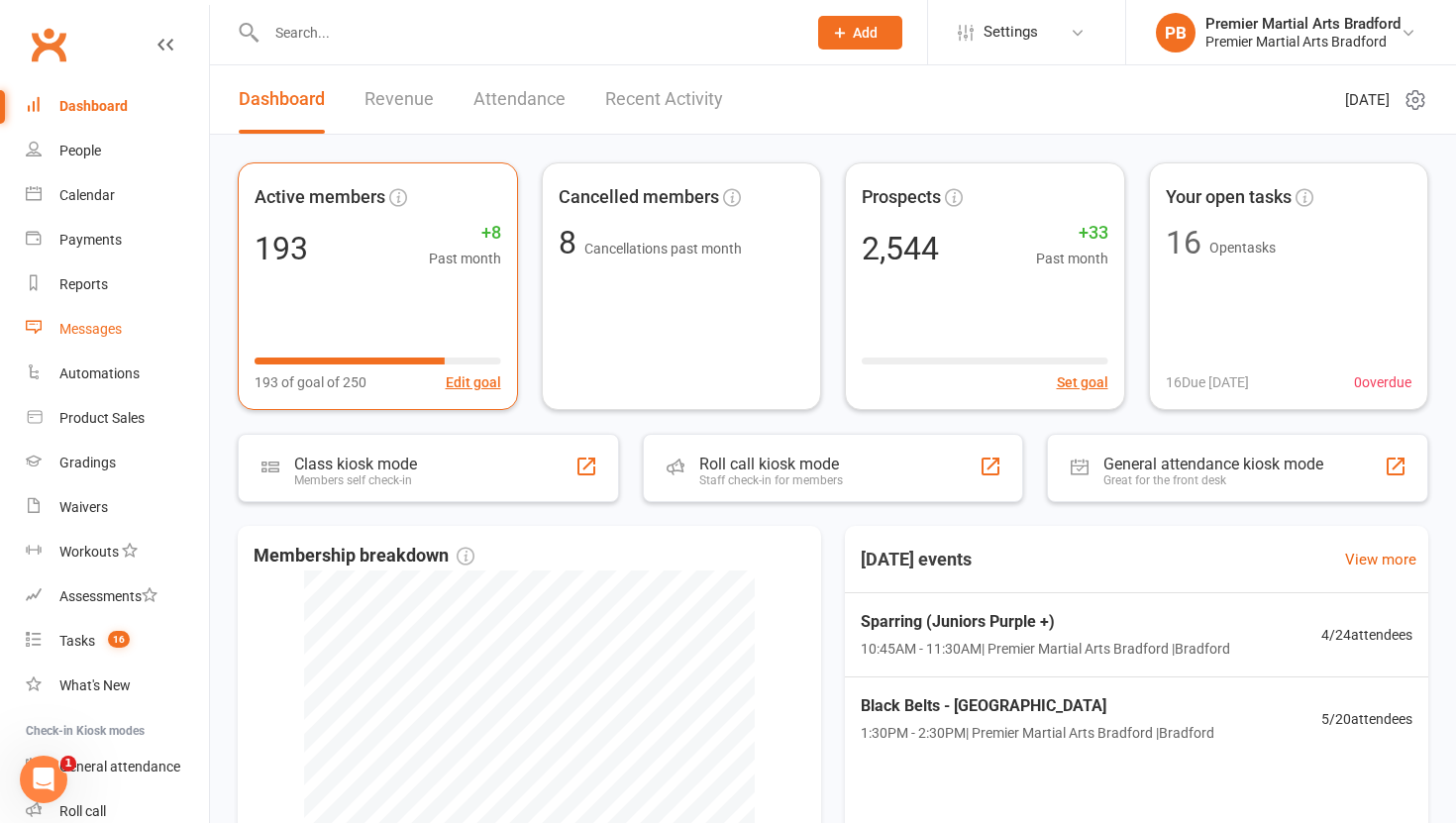
click at [121, 326] on div "Messages" at bounding box center [91, 329] width 63 height 16
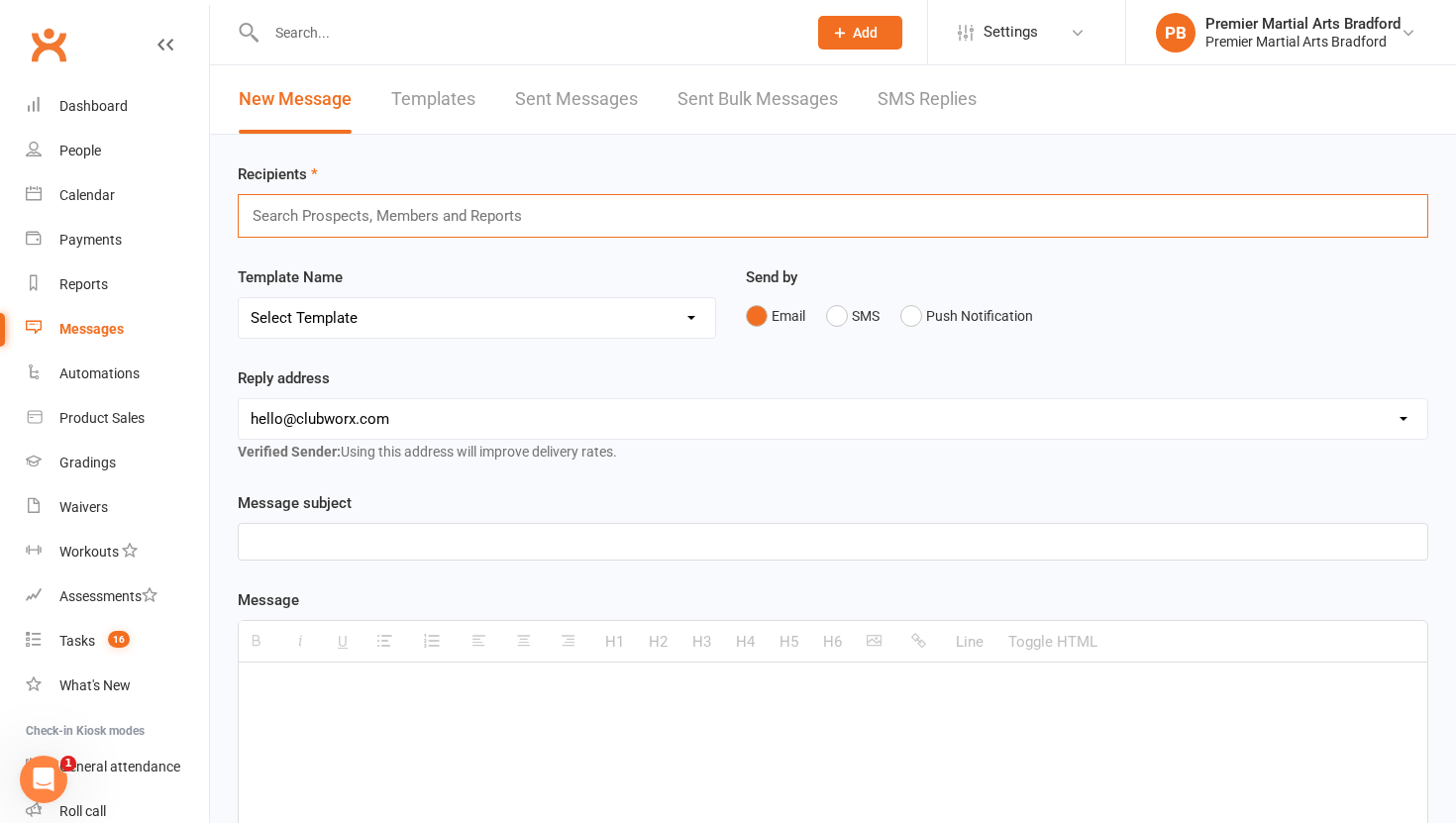
click at [505, 206] on input "text" at bounding box center [395, 215] width 290 height 26
type input "kayra"
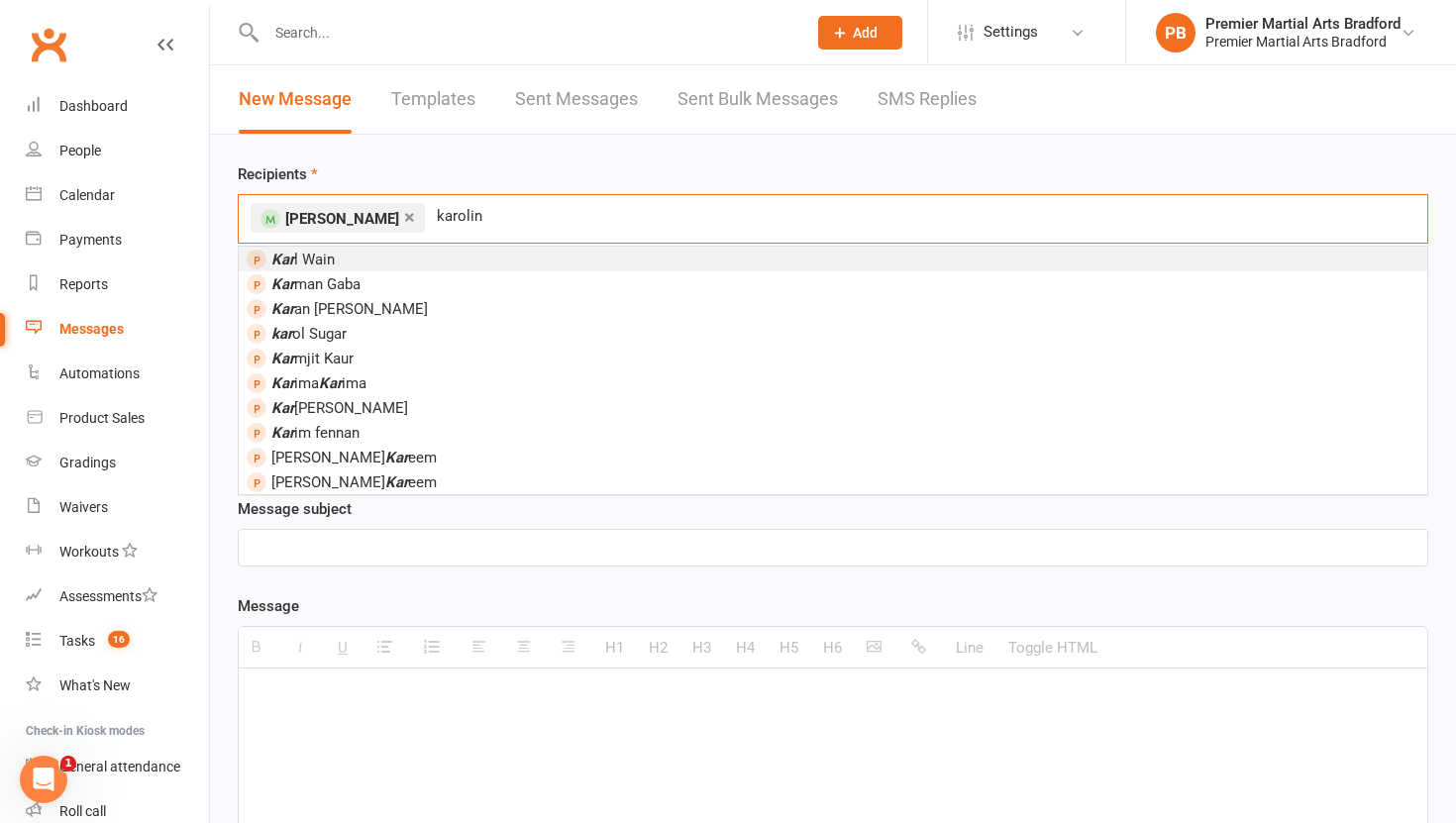
type input "[PERSON_NAME]"
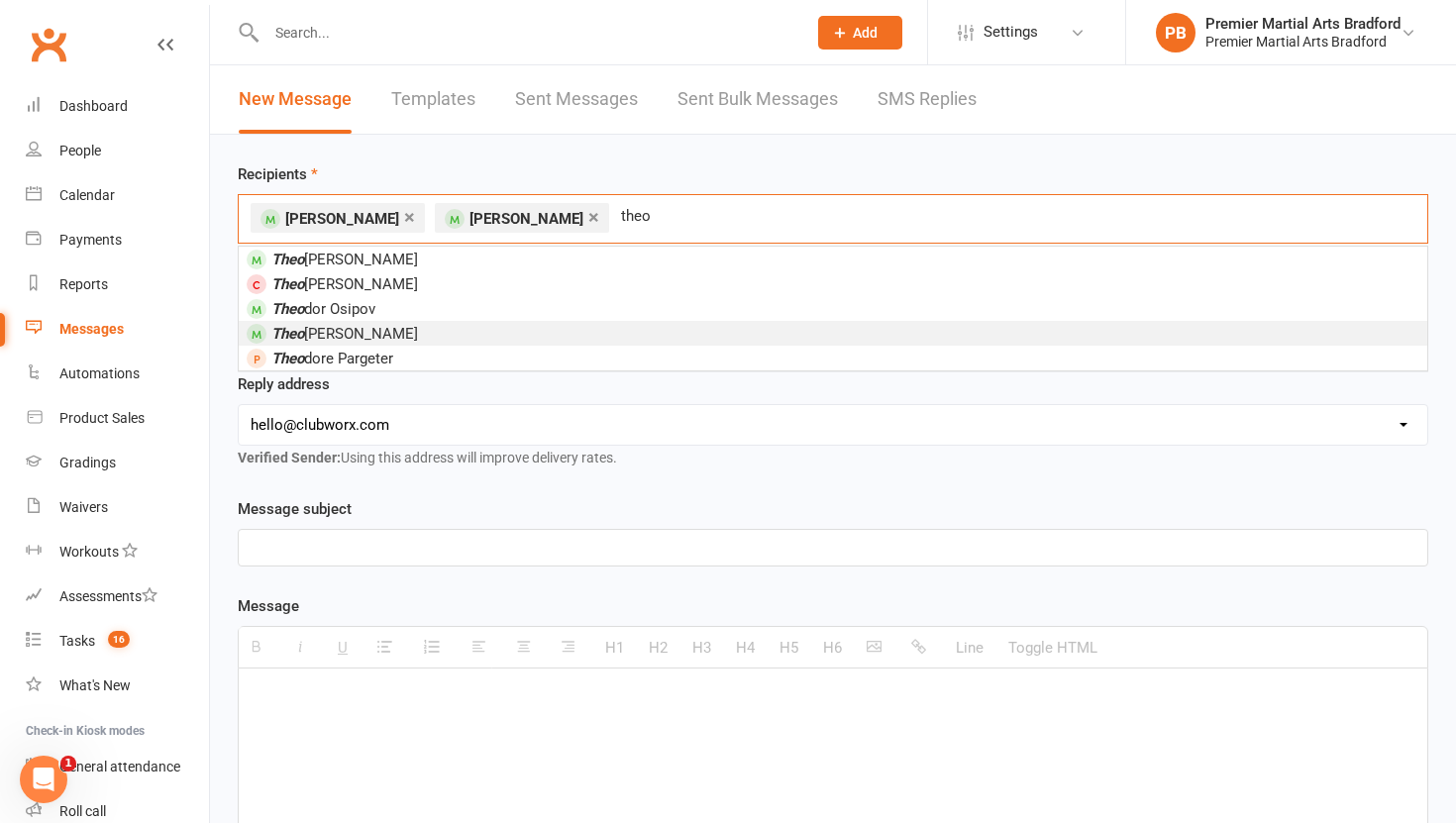
type input "theo"
click at [468, 336] on li "[PERSON_NAME]" at bounding box center [832, 333] width 1189 height 25
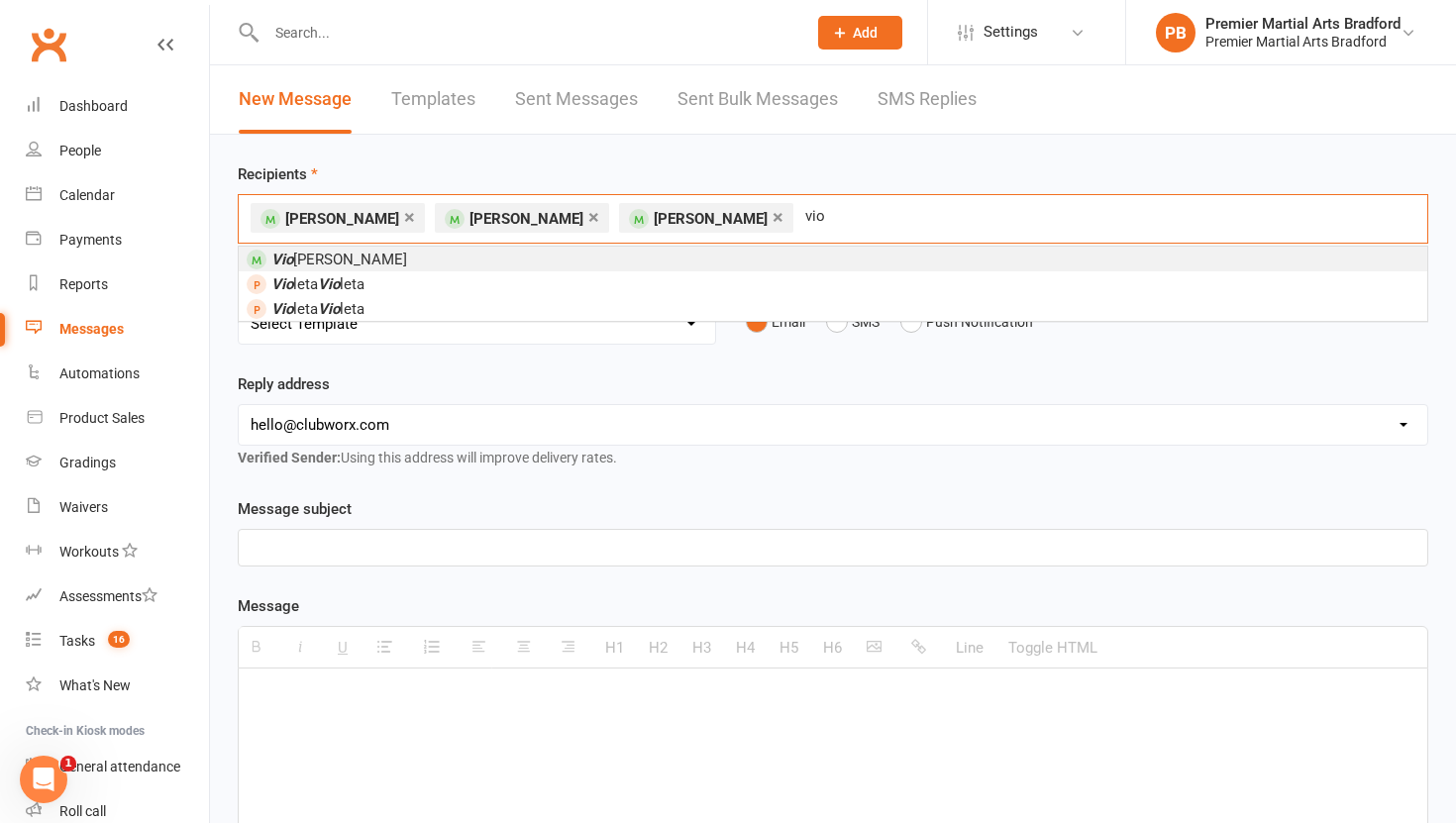
type input "vio"
click at [436, 259] on li "Vio [PERSON_NAME]" at bounding box center [832, 258] width 1189 height 25
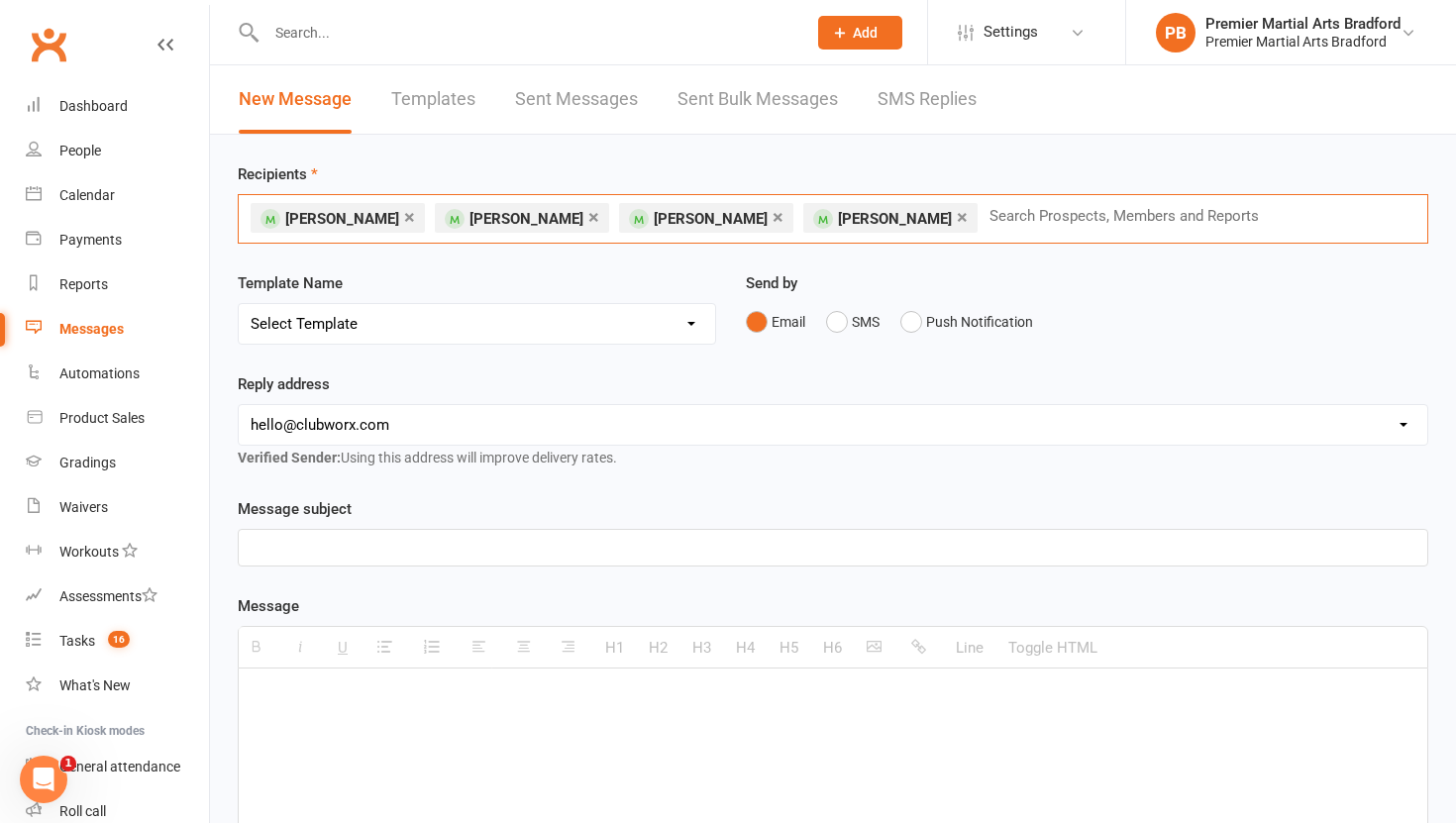
click at [449, 431] on select "[EMAIL_ADDRESS][DOMAIN_NAME] [PERSON_NAME][EMAIL_ADDRESS][DOMAIN_NAME]" at bounding box center [832, 425] width 1189 height 40
select select "1"
click at [239, 405] on select "[EMAIL_ADDRESS][DOMAIN_NAME] [PERSON_NAME][EMAIL_ADDRESS][DOMAIN_NAME]" at bounding box center [832, 425] width 1189 height 40
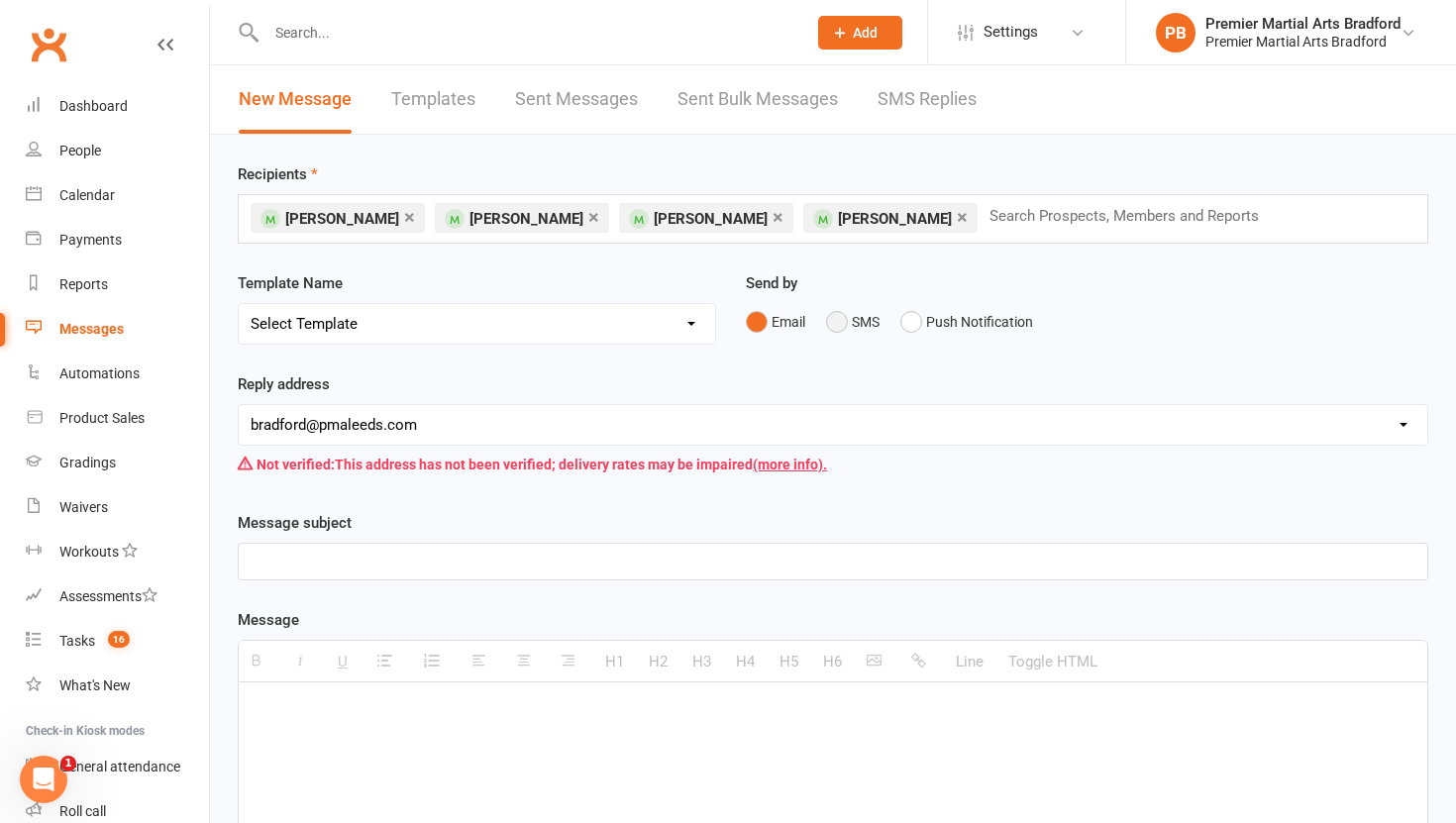
click at [847, 324] on button "SMS" at bounding box center [853, 322] width 54 height 38
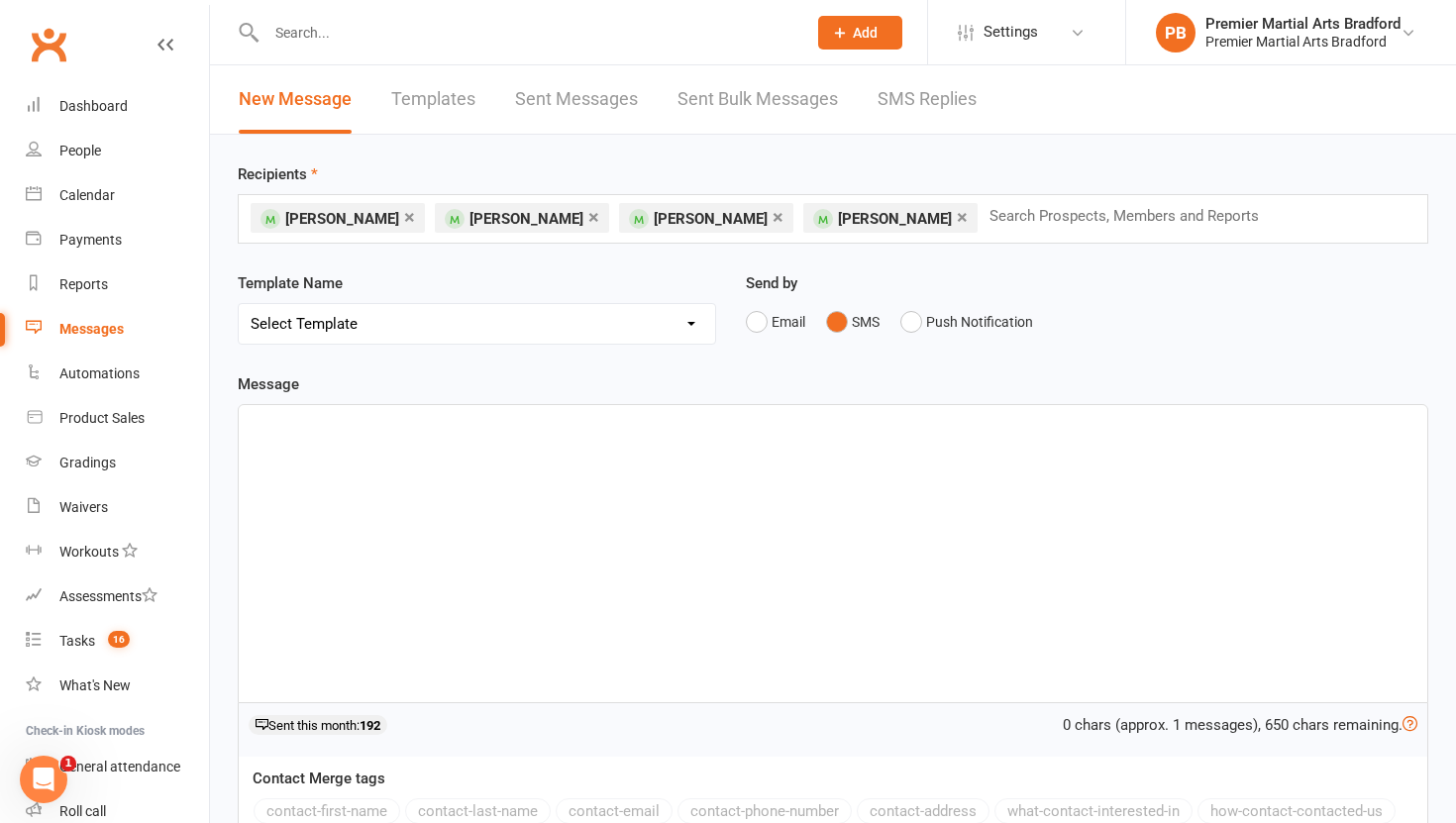
click at [620, 468] on div at bounding box center [832, 554] width 1189 height 297
paste div
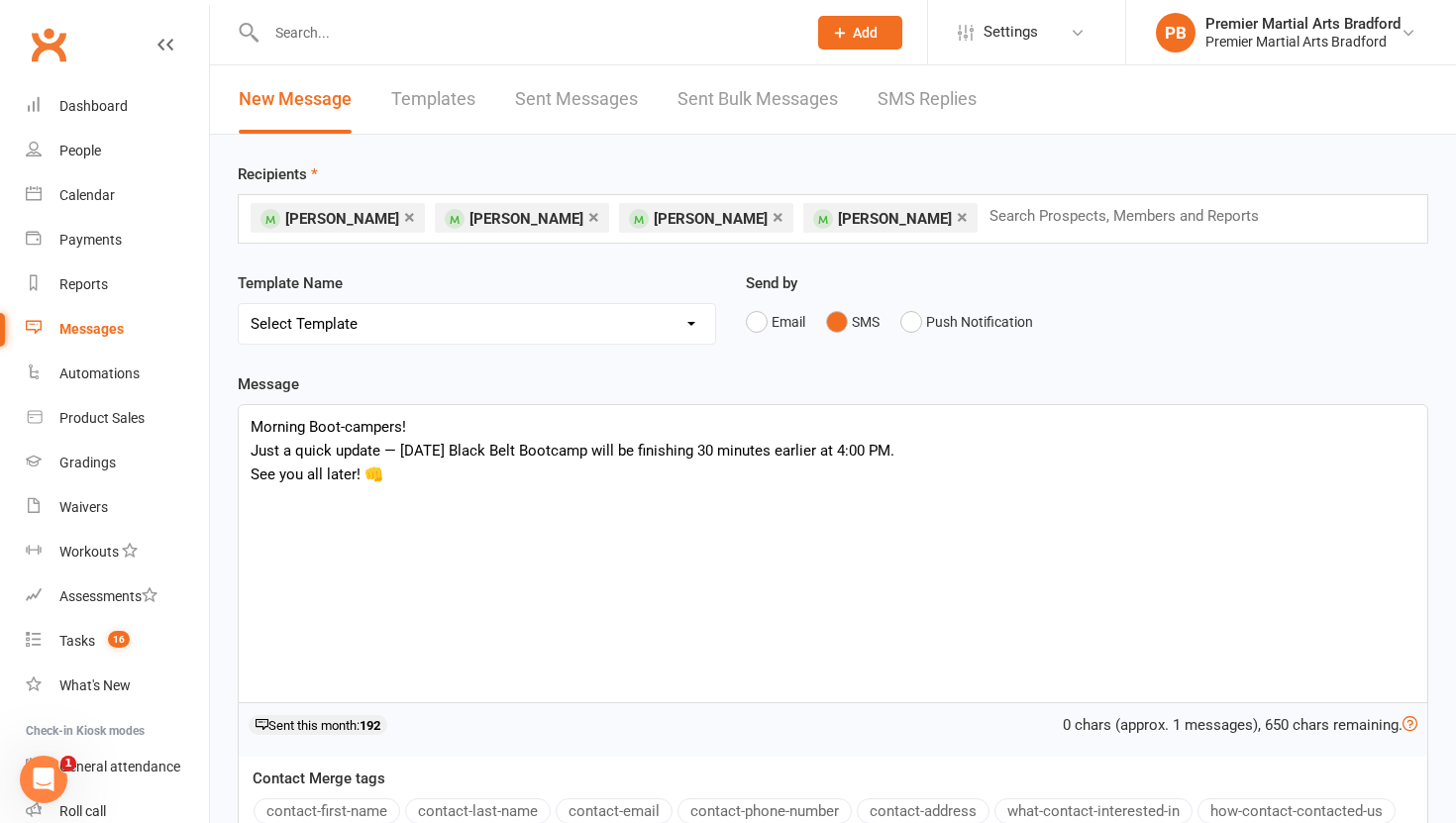
click at [256, 450] on p "Just a quick update — [DATE] Black Belt Bootcamp will be finishing 30 minutes e…" at bounding box center [832, 451] width 1165 height 24
click at [254, 450] on p "Just a quick update — [DATE] Black Belt Bootcamp will be finishing 30 minutes e…" at bounding box center [832, 451] width 1165 height 24
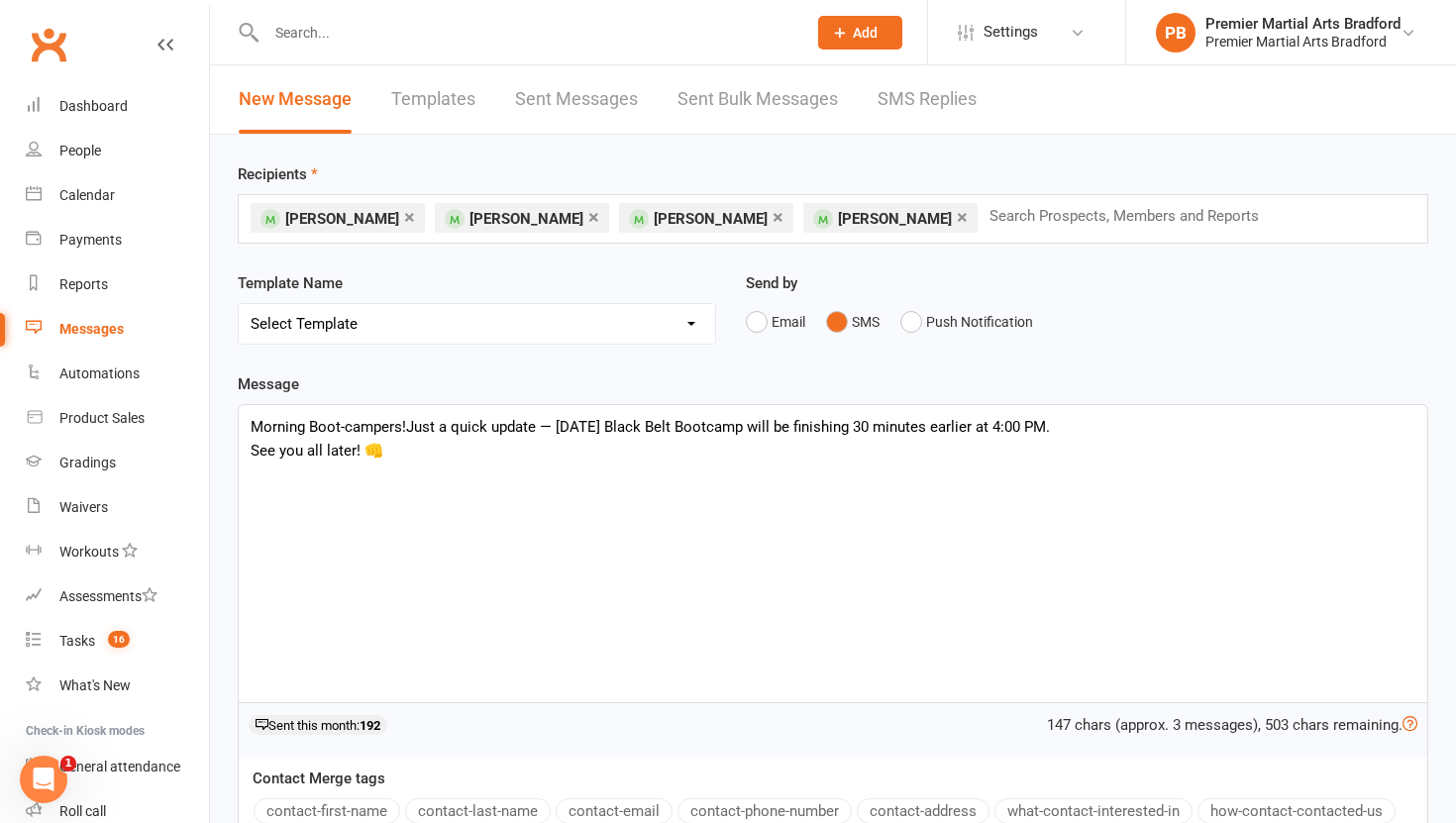
click at [560, 425] on span "Just a quick update — [DATE] Black Belt Bootcamp will be finishing 30 minutes e…" at bounding box center [728, 427] width 644 height 18
click at [252, 452] on p "See you all later! 👊" at bounding box center [832, 451] width 1165 height 24
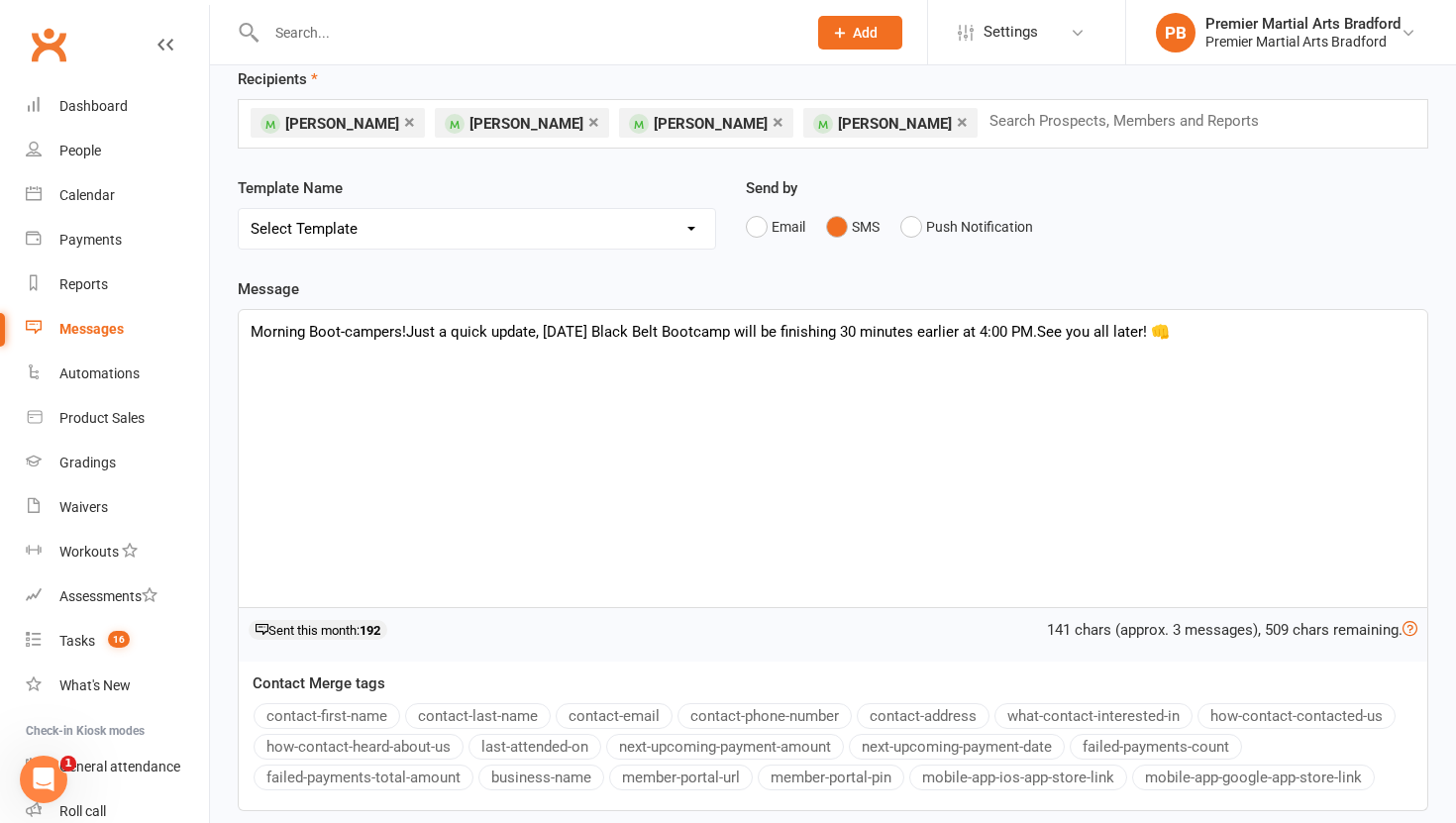
scroll to position [260, 0]
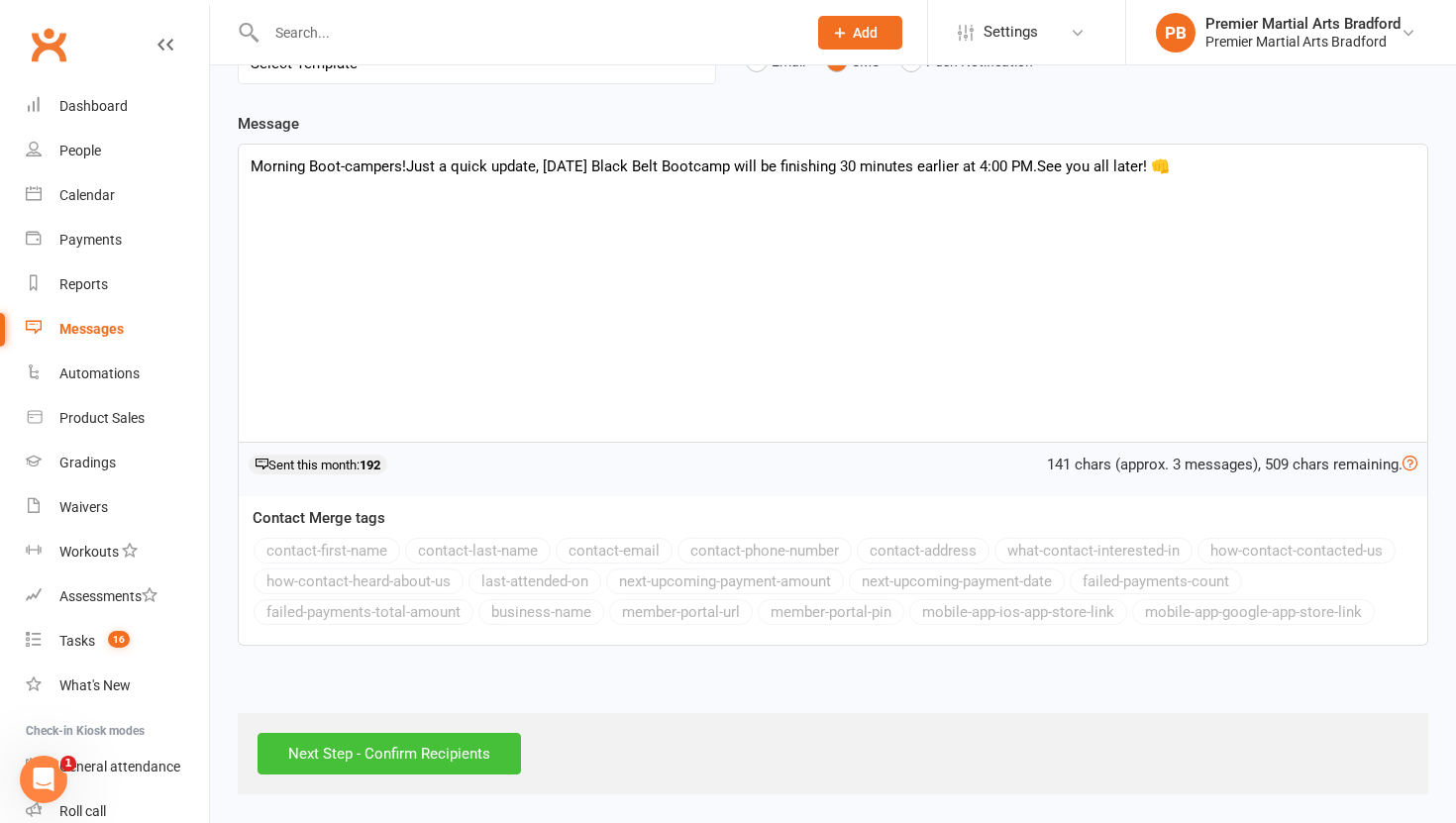
click at [332, 748] on input "Next Step - Confirm Recipients" at bounding box center [389, 753] width 263 height 42
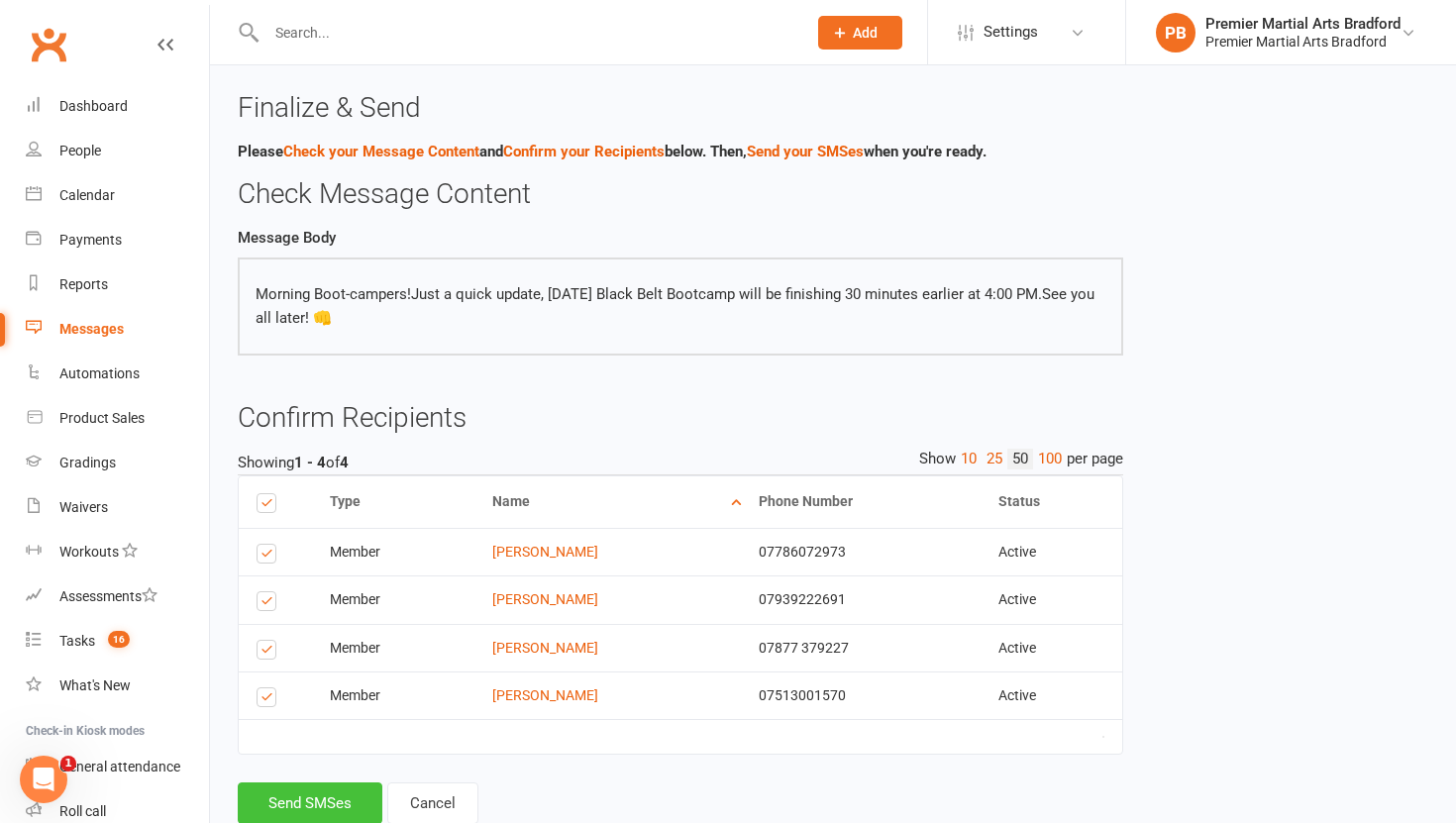
click at [325, 808] on button "Send SMSes" at bounding box center [309, 803] width 145 height 42
